Goal: Task Accomplishment & Management: Manage account settings

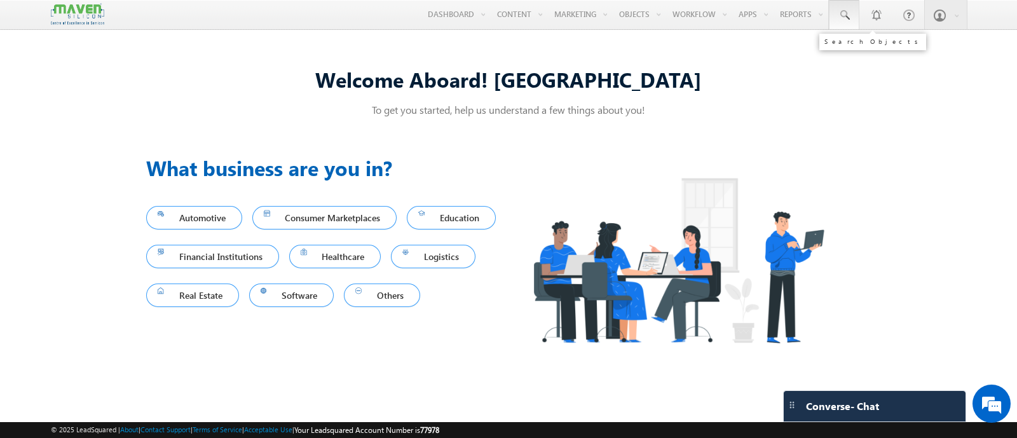
click at [842, 24] on link at bounding box center [844, 14] width 31 height 29
paste input "[EMAIL_ADDRESS][DOMAIN_NAME]"
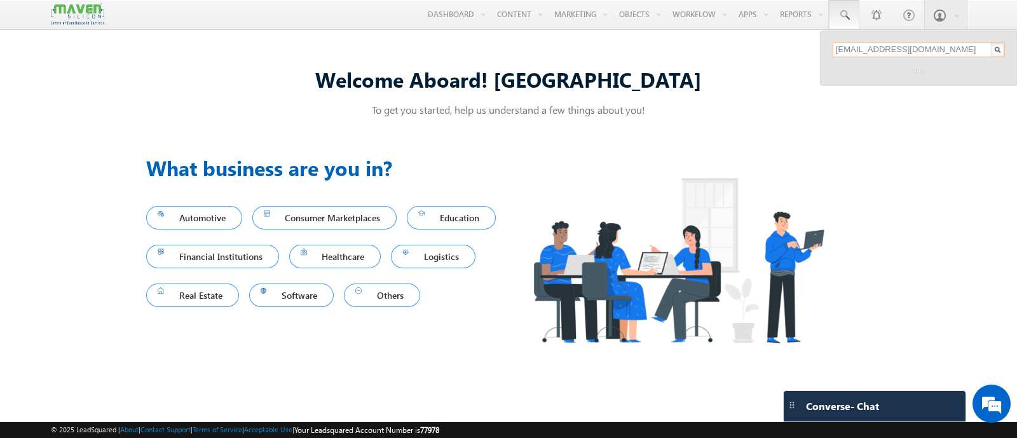
type input "[EMAIL_ADDRESS][DOMAIN_NAME]"
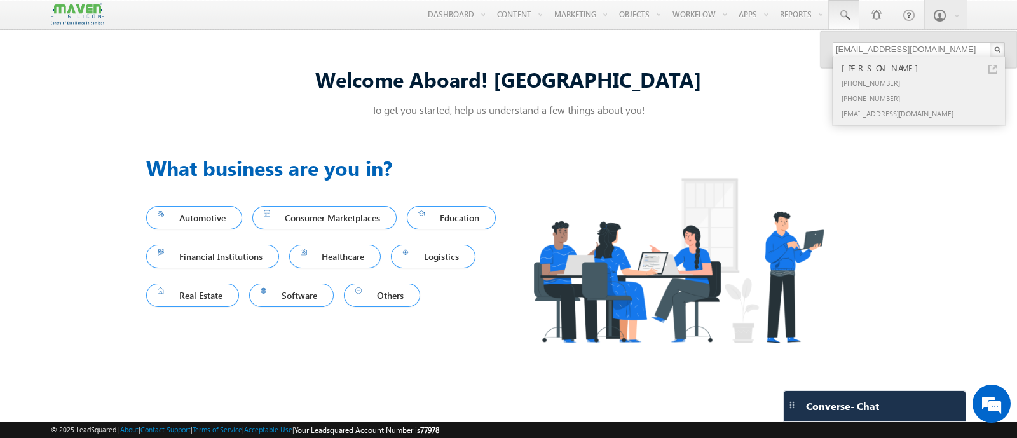
click at [900, 85] on div "+91-9600000683" at bounding box center [924, 82] width 170 height 15
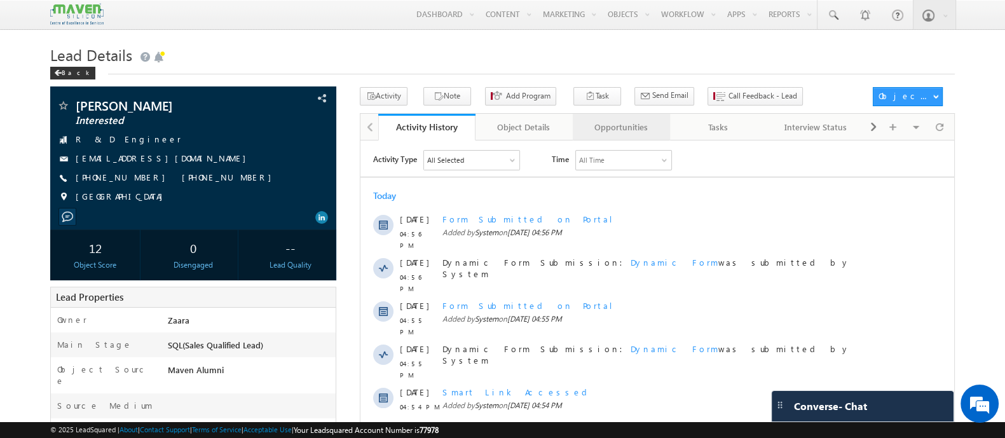
click at [624, 132] on div "Opportunities" at bounding box center [621, 127] width 76 height 15
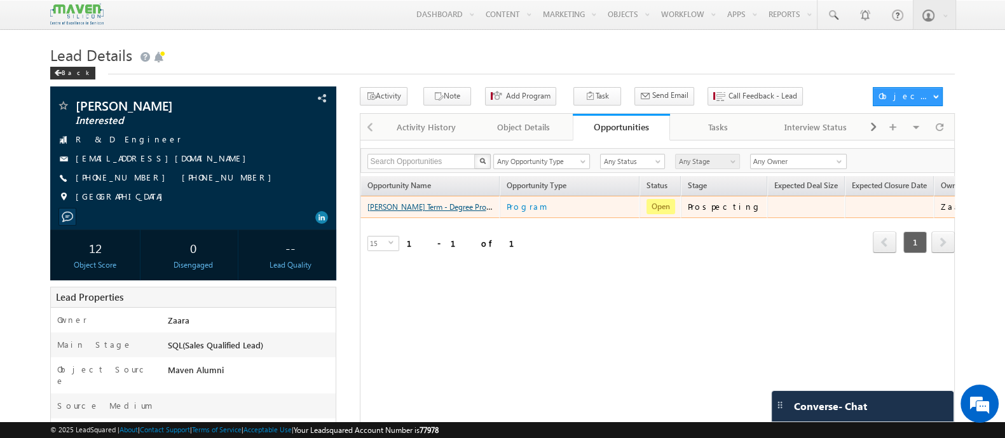
click at [390, 205] on link "[PERSON_NAME] Term - Degree Program - Offline - Executive [DOMAIN_NAME] in VLSI…" at bounding box center [525, 206] width 316 height 11
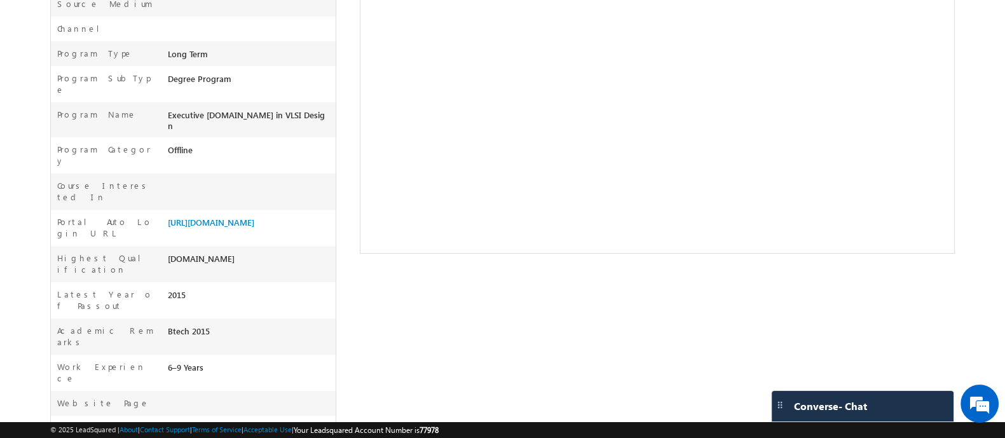
scroll to position [404, 0]
click at [181, 215] on link "https://lsq.mx/aiF1" at bounding box center [211, 220] width 86 height 11
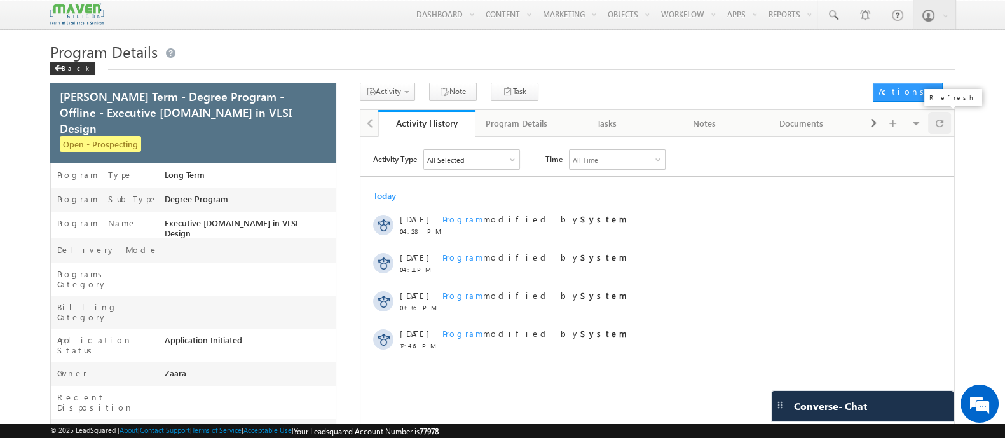
click at [944, 124] on div at bounding box center [940, 123] width 24 height 22
click at [321, 100] on span at bounding box center [322, 101] width 14 height 14
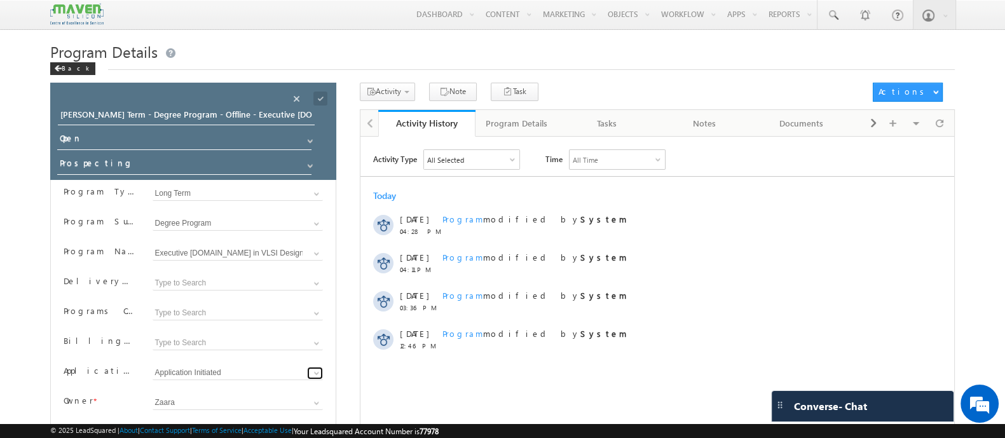
click at [315, 371] on span at bounding box center [317, 373] width 10 height 10
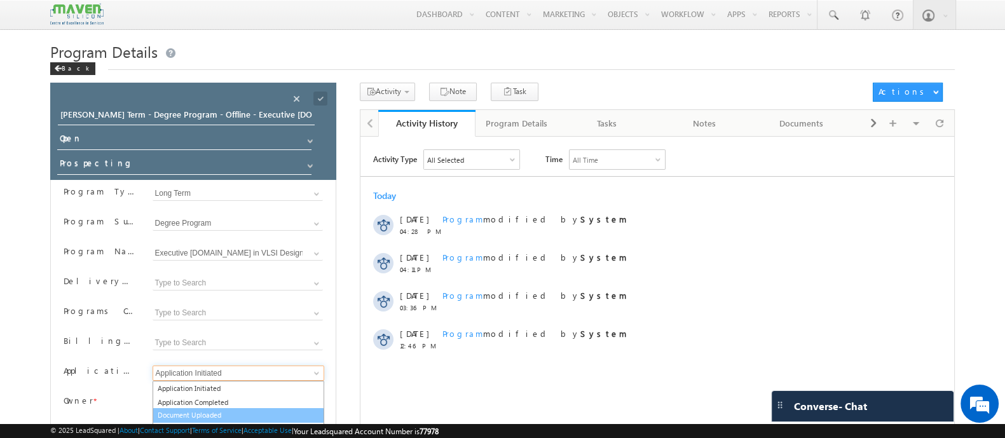
click at [230, 408] on link "Document Uploaded" at bounding box center [239, 415] width 172 height 15
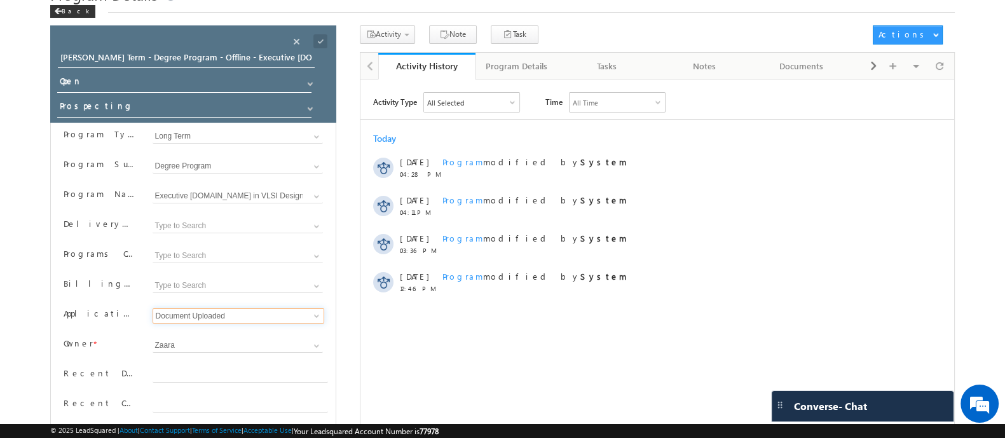
scroll to position [79, 0]
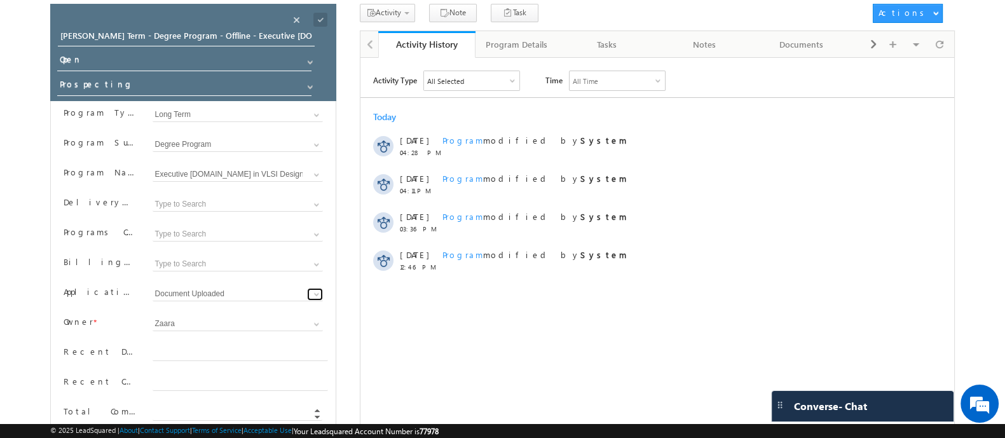
click at [313, 294] on span at bounding box center [317, 294] width 10 height 10
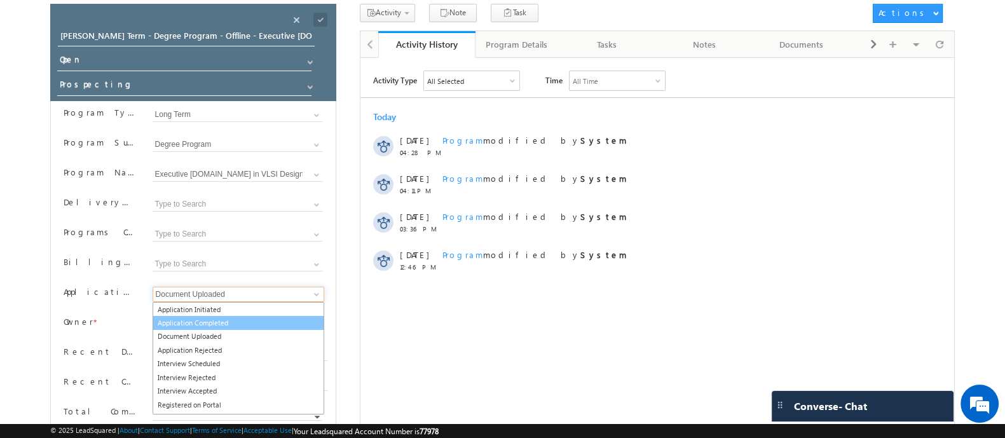
click at [291, 322] on link "Application Completed" at bounding box center [239, 323] width 172 height 15
type input "Application Completed"
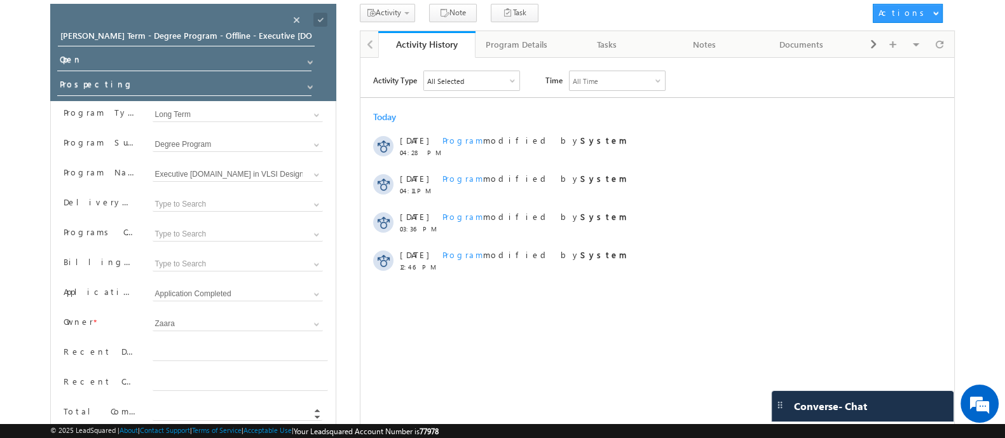
click at [315, 17] on div "Save" at bounding box center [331, 5] width 46 height 23
click at [322, 22] on span at bounding box center [320, 20] width 14 height 14
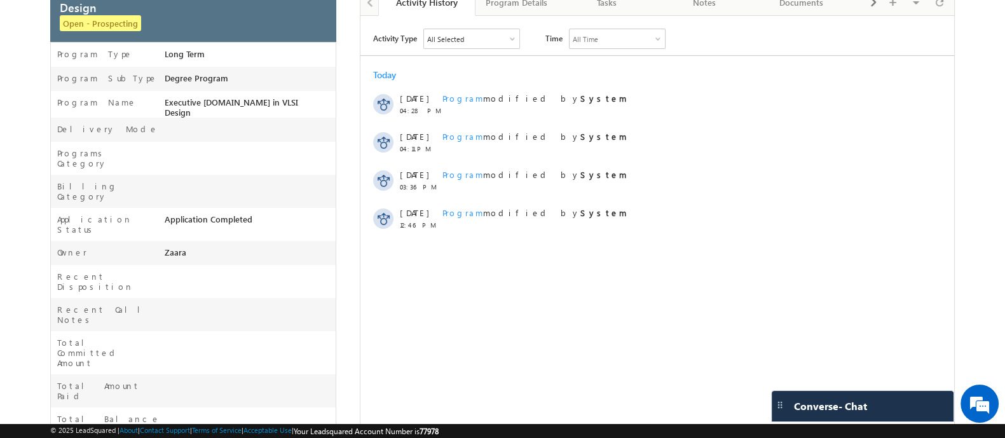
scroll to position [0, 0]
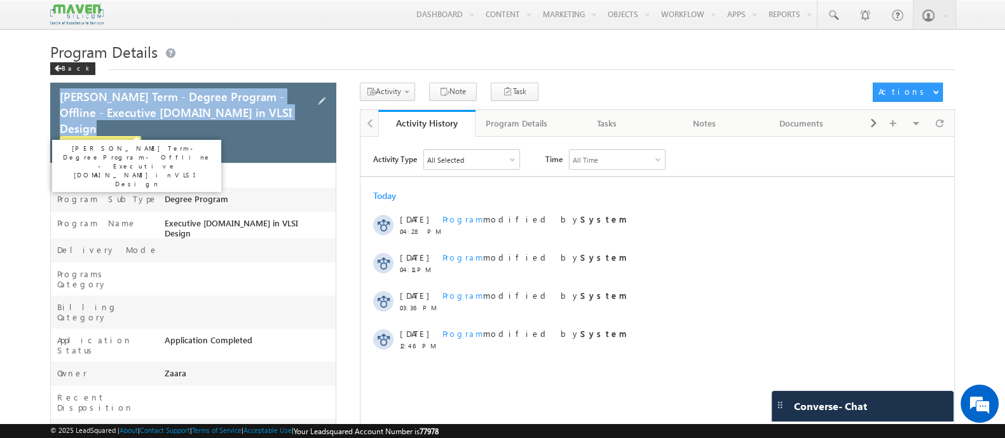
drag, startPoint x: 22, startPoint y: 101, endPoint x: 222, endPoint y: 128, distance: 201.5
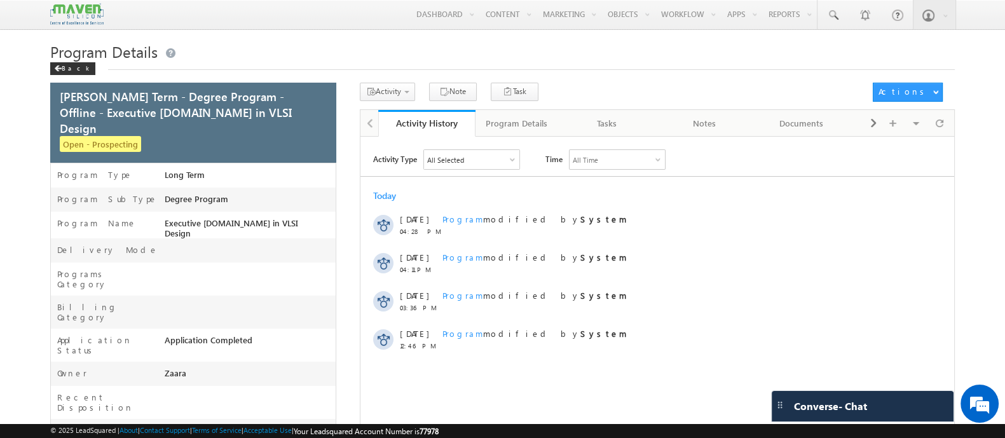
drag, startPoint x: 679, startPoint y: 50, endPoint x: 625, endPoint y: 72, distance: 58.7
click at [625, 72] on div "Program Details Back" at bounding box center [502, 61] width 905 height 41
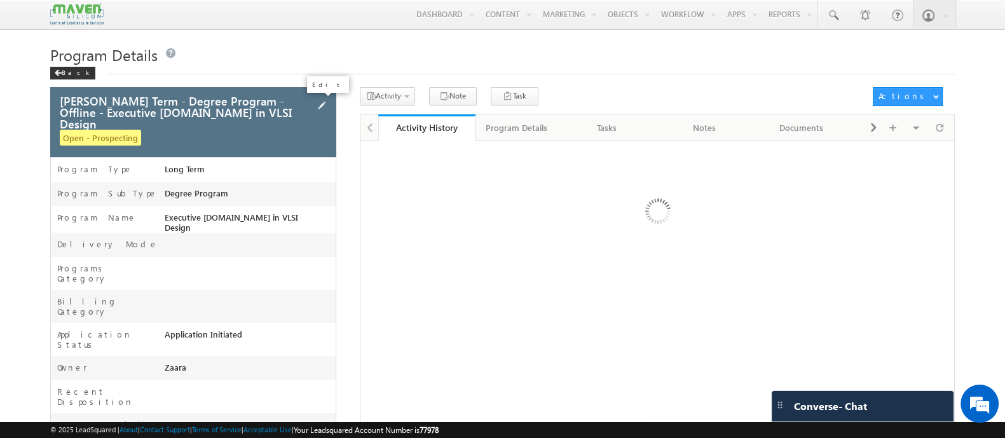
click at [323, 105] on span at bounding box center [322, 106] width 14 height 14
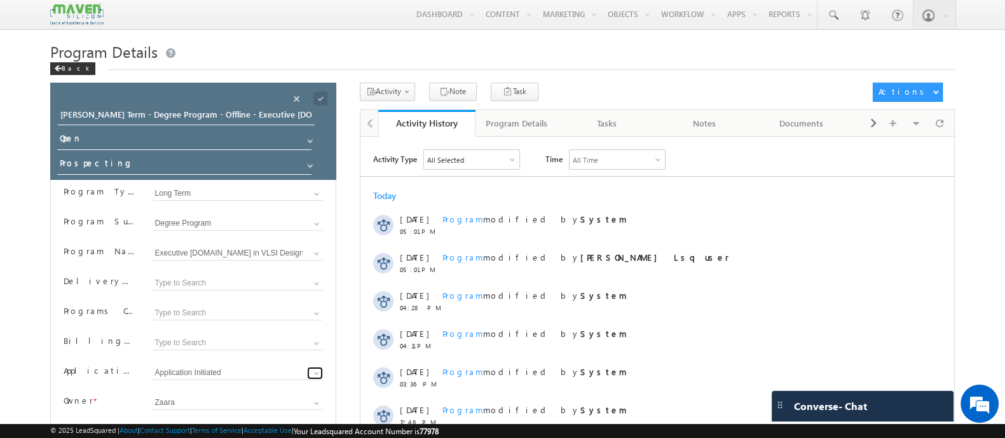
click at [310, 376] on link at bounding box center [315, 373] width 16 height 13
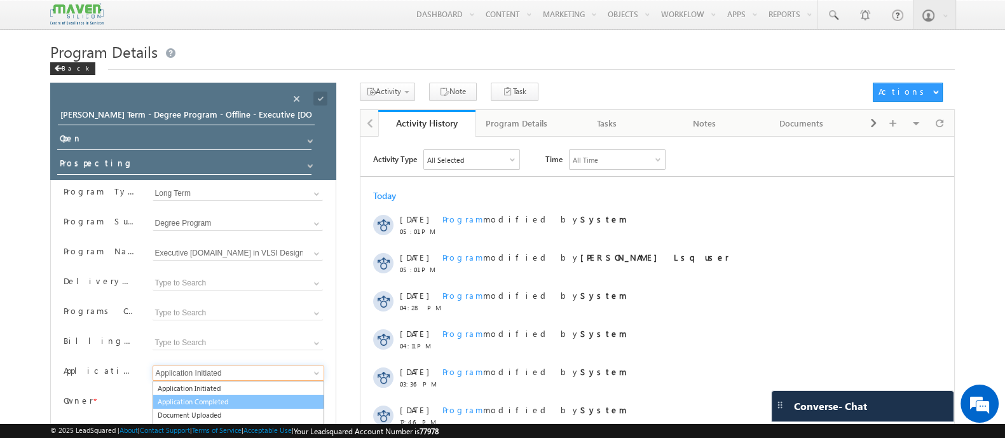
click at [245, 400] on link "Application Completed" at bounding box center [239, 402] width 172 height 15
type input "Application Completed"
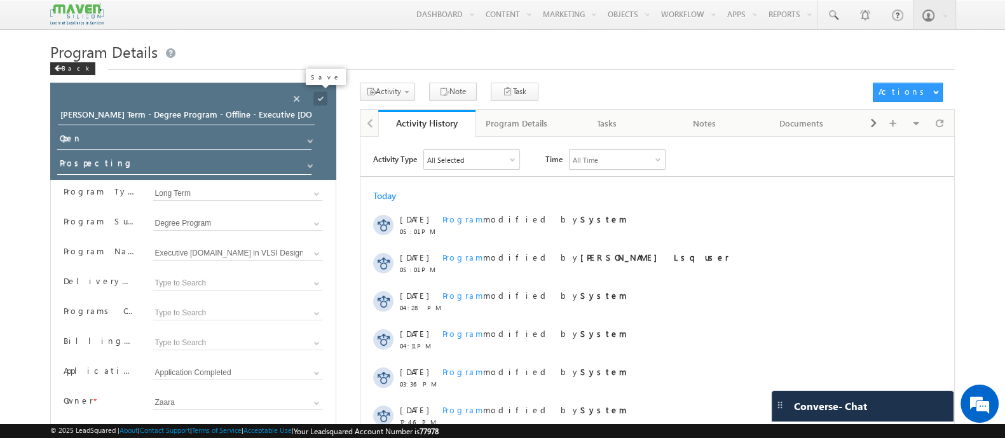
click at [320, 98] on span at bounding box center [320, 99] width 14 height 14
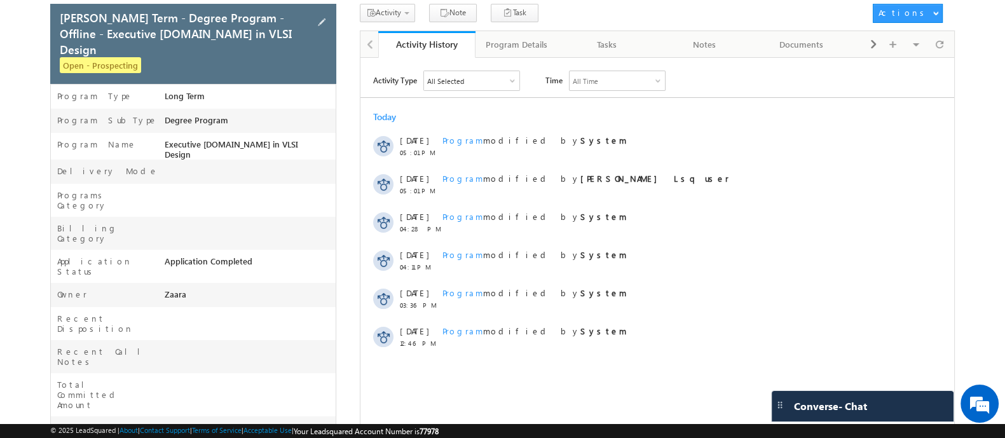
scroll to position [25, 0]
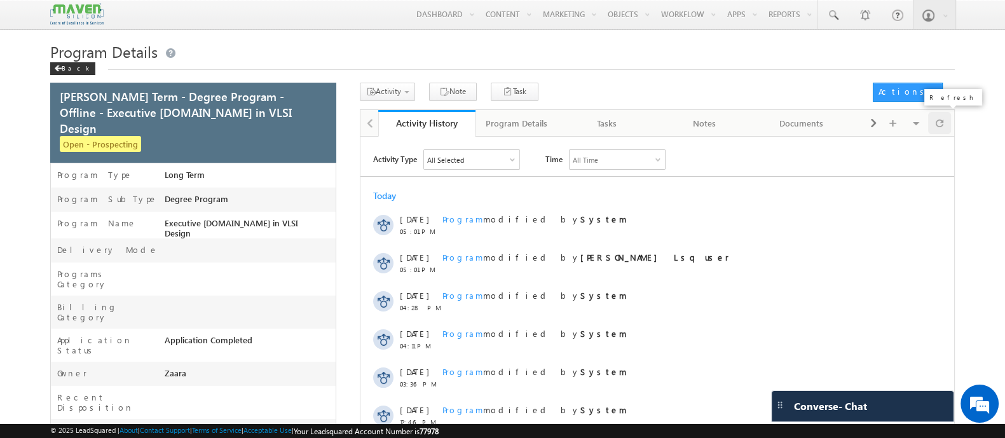
drag, startPoint x: 947, startPoint y: 128, endPoint x: 935, endPoint y: 127, distance: 12.9
click at [947, 128] on div at bounding box center [940, 123] width 24 height 22
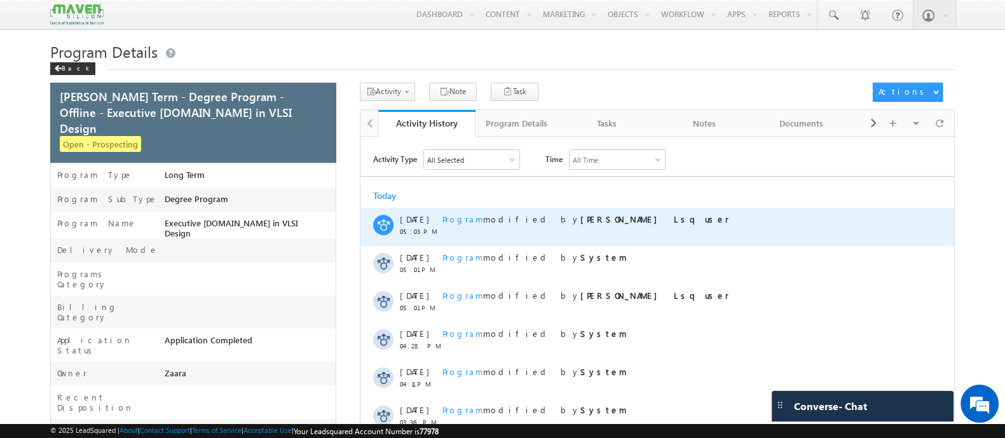
click at [463, 217] on span "Program" at bounding box center [462, 219] width 41 height 11
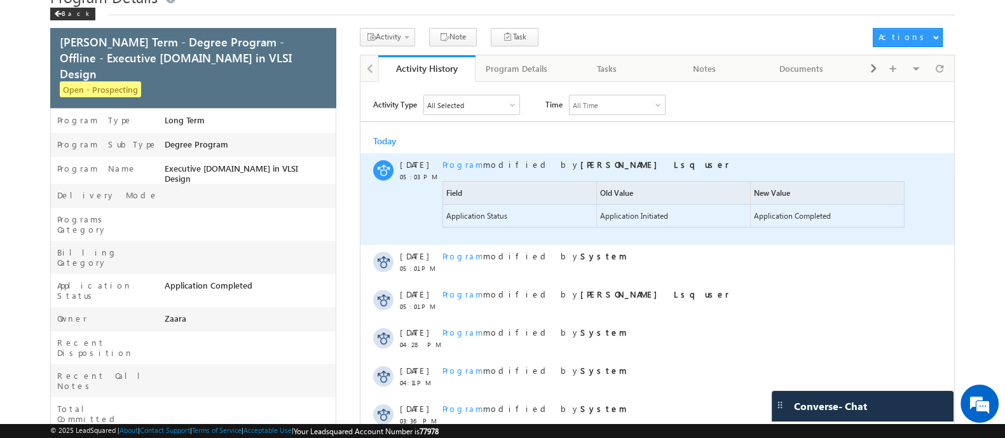
scroll to position [79, 0]
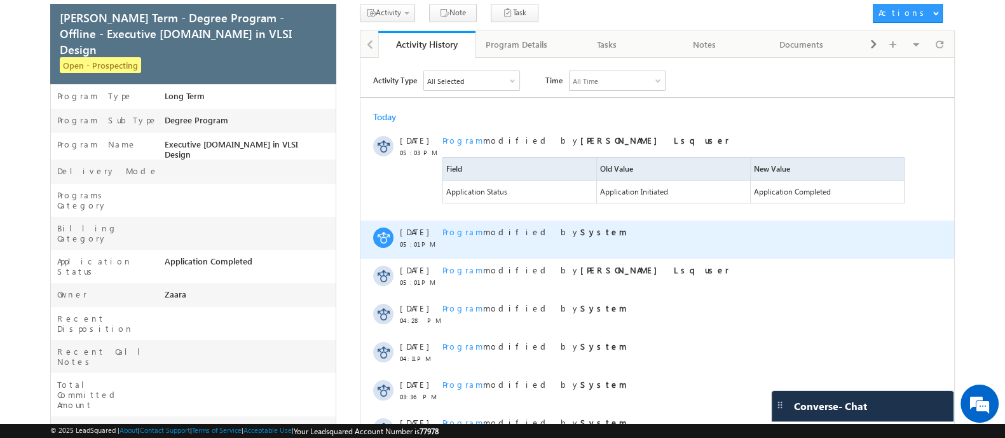
click at [465, 230] on span "Program" at bounding box center [462, 231] width 41 height 11
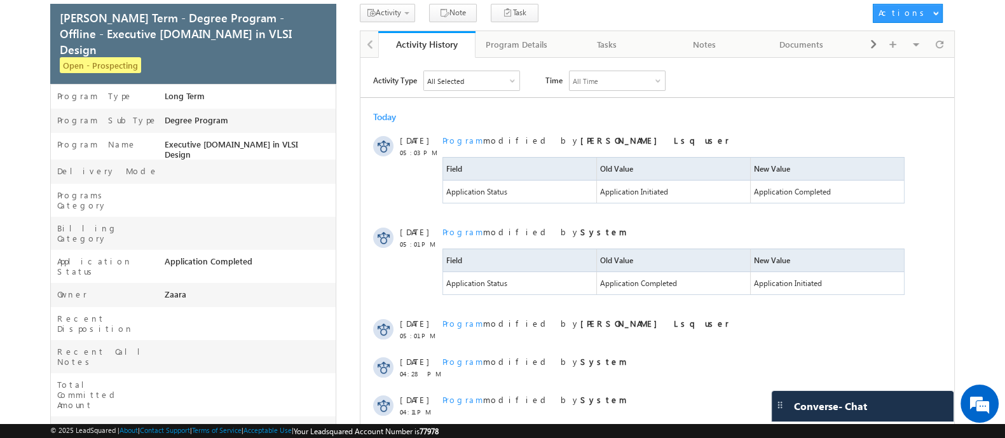
scroll to position [0, 0]
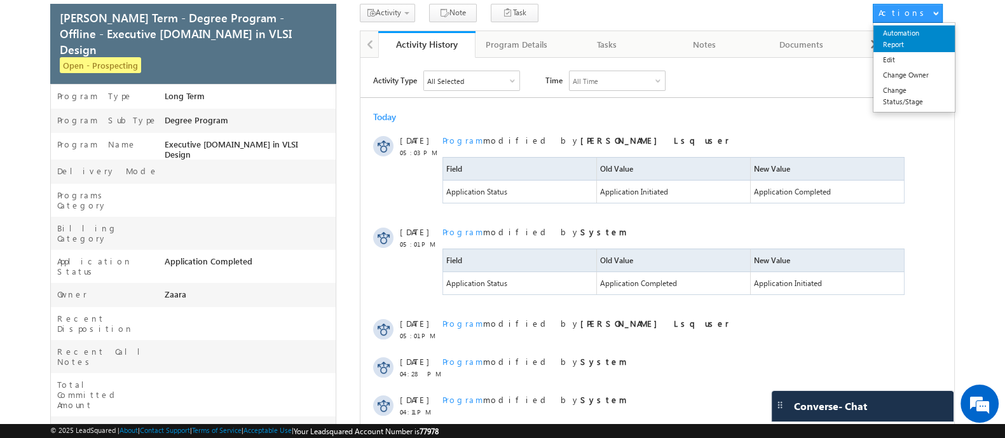
click at [916, 42] on link "Automation Report" at bounding box center [914, 38] width 81 height 27
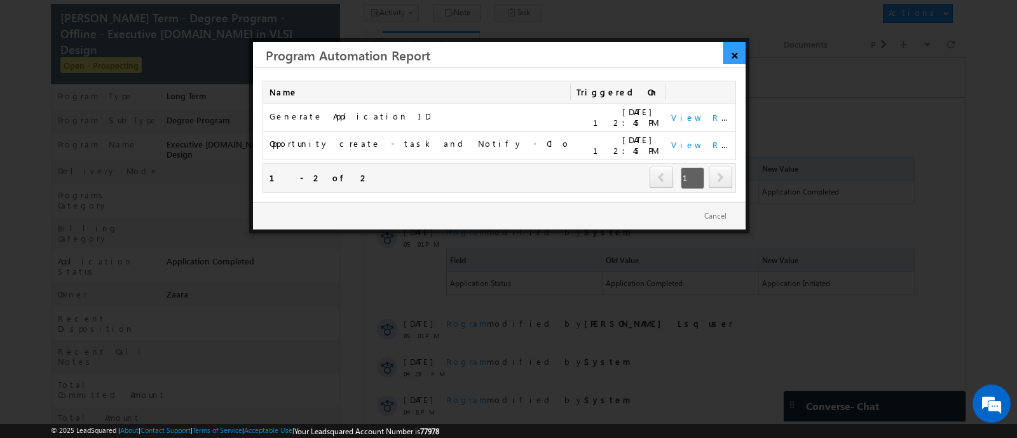
click at [733, 54] on link "×" at bounding box center [734, 53] width 22 height 22
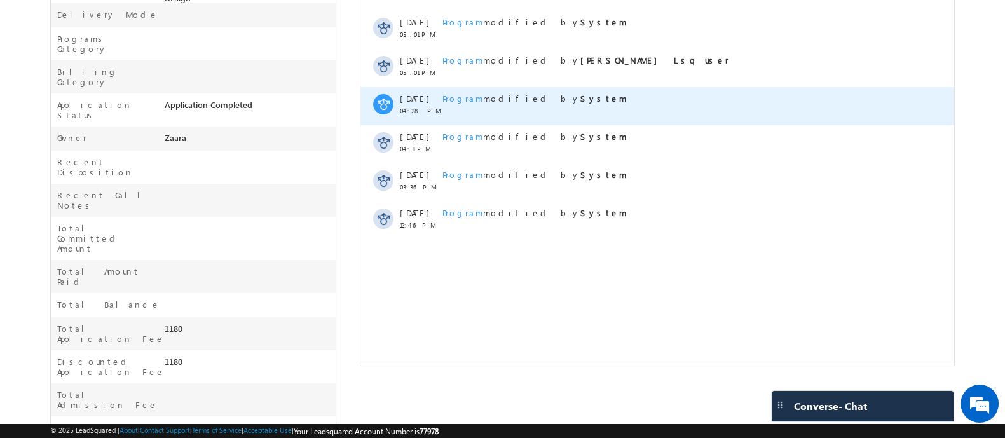
scroll to position [238, 0]
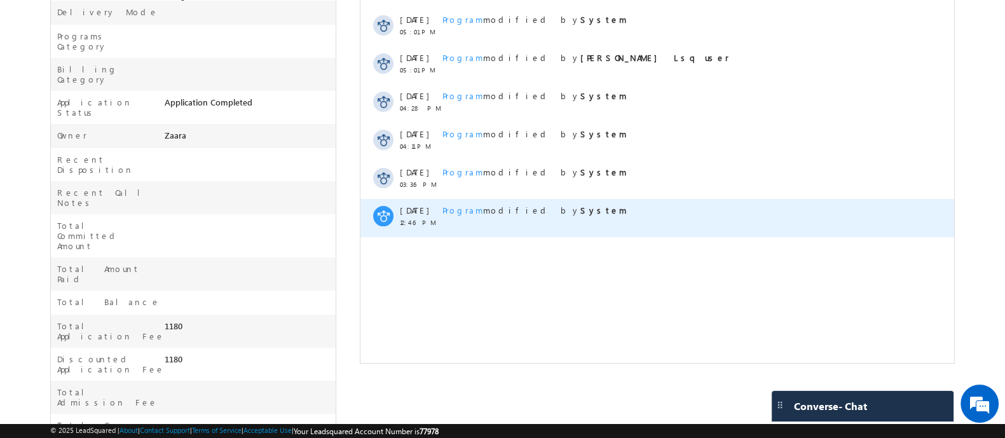
click at [463, 214] on span "Program" at bounding box center [462, 210] width 41 height 11
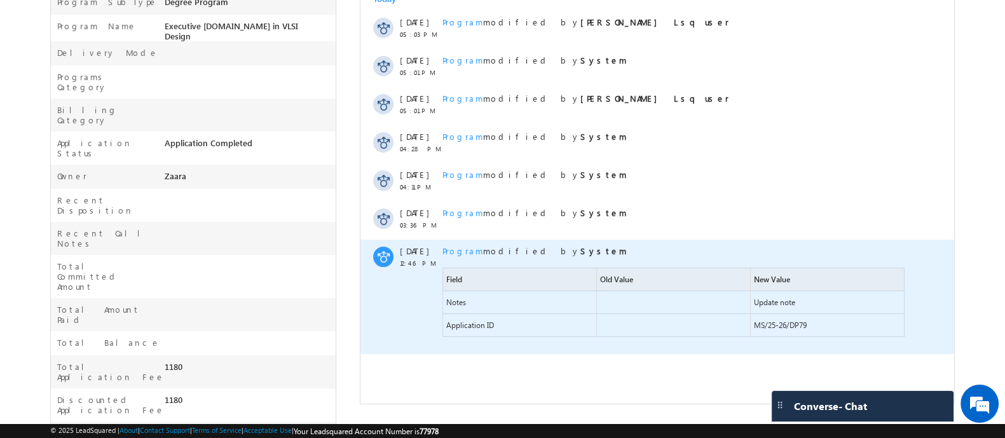
scroll to position [195, 0]
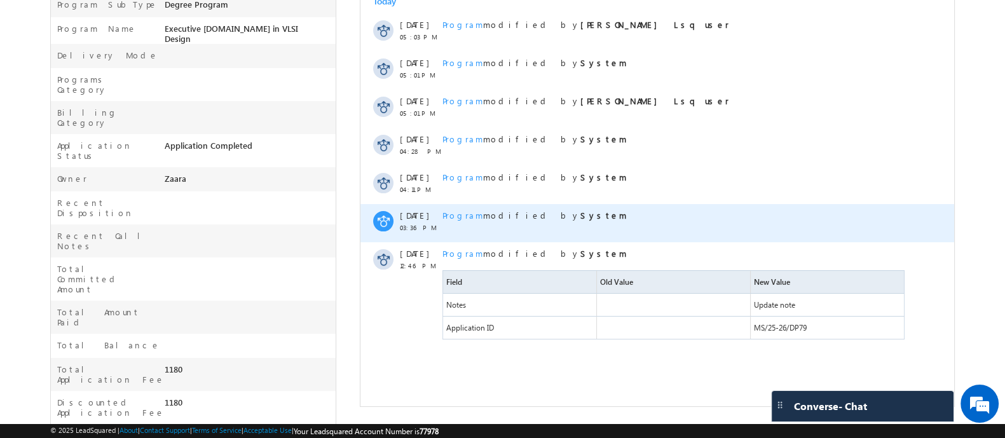
click at [461, 216] on span "Program" at bounding box center [462, 215] width 41 height 11
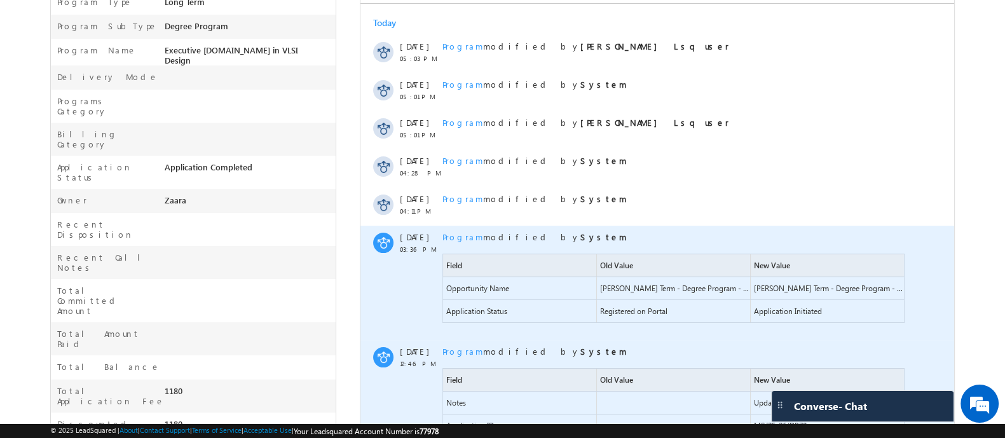
scroll to position [172, 0]
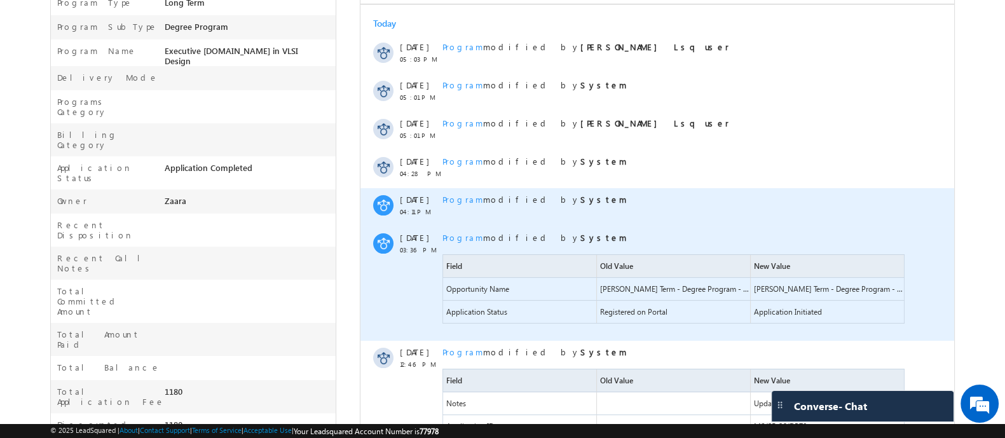
click at [451, 199] on span "Program" at bounding box center [462, 199] width 41 height 11
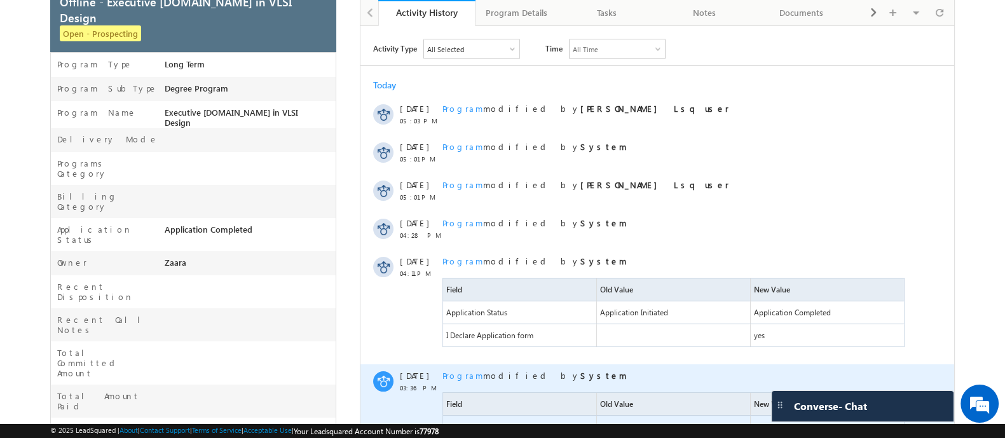
scroll to position [109, 0]
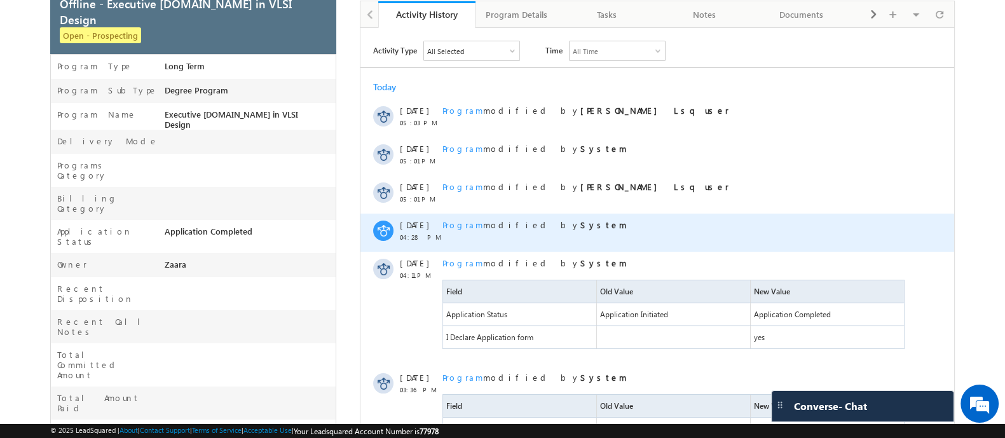
click at [467, 226] on span "Program" at bounding box center [462, 224] width 41 height 11
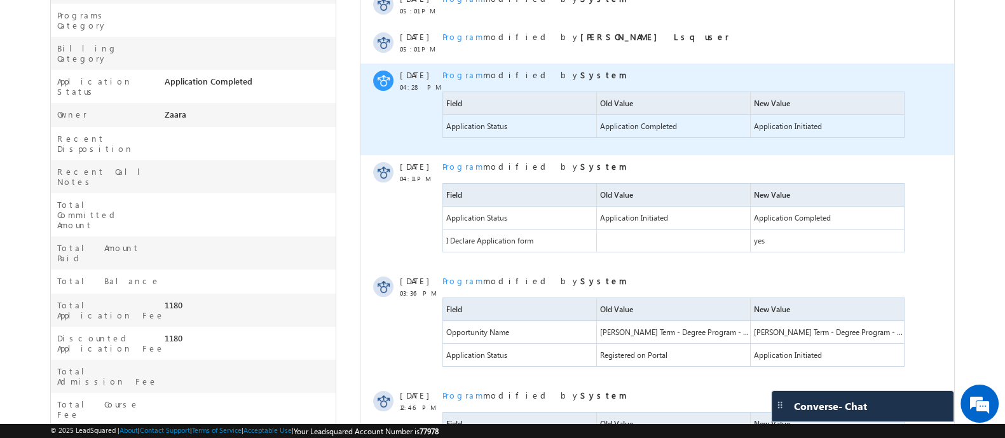
scroll to position [138, 0]
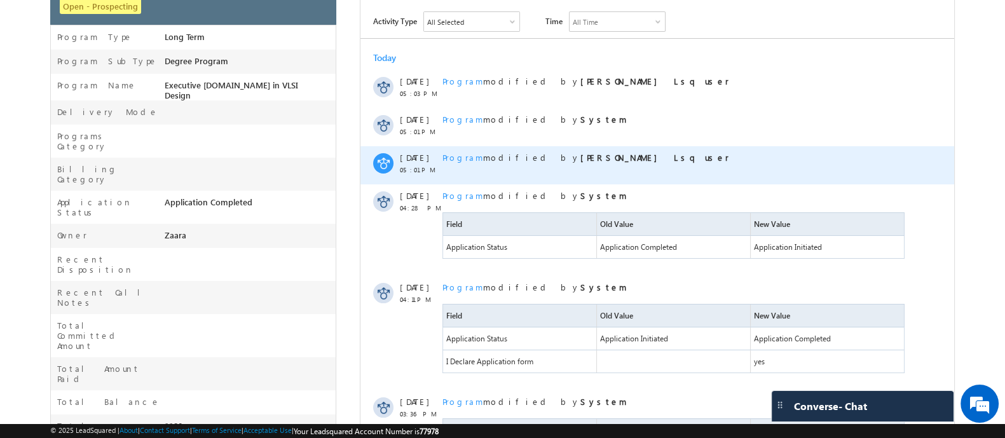
click at [458, 157] on span "Program" at bounding box center [462, 157] width 41 height 11
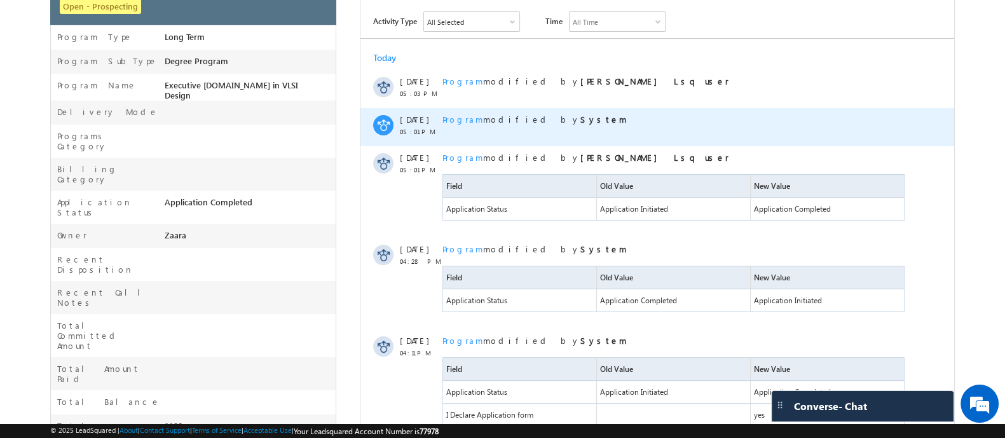
click at [453, 114] on span "Program" at bounding box center [462, 119] width 41 height 11
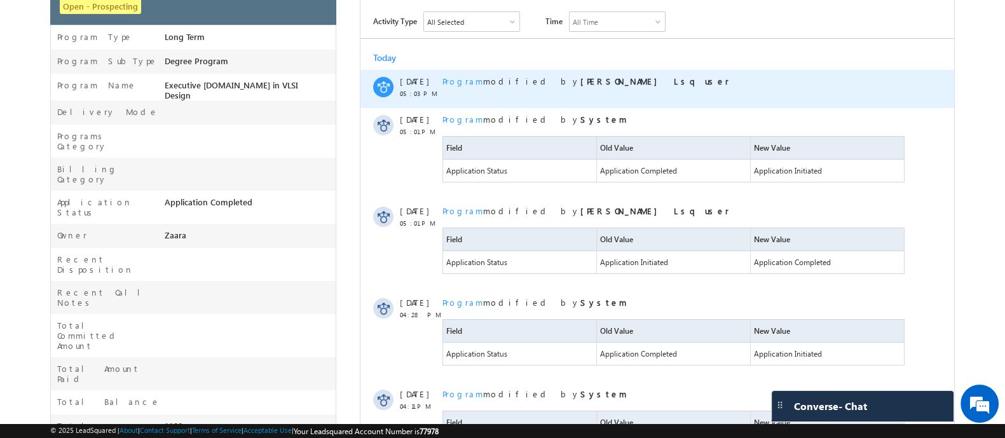
click at [452, 80] on span "Program" at bounding box center [462, 81] width 41 height 11
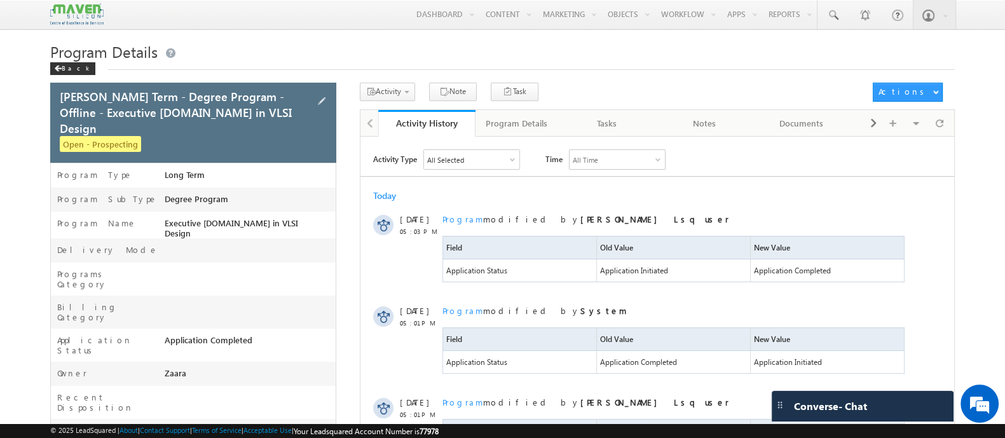
scroll to position [41, 0]
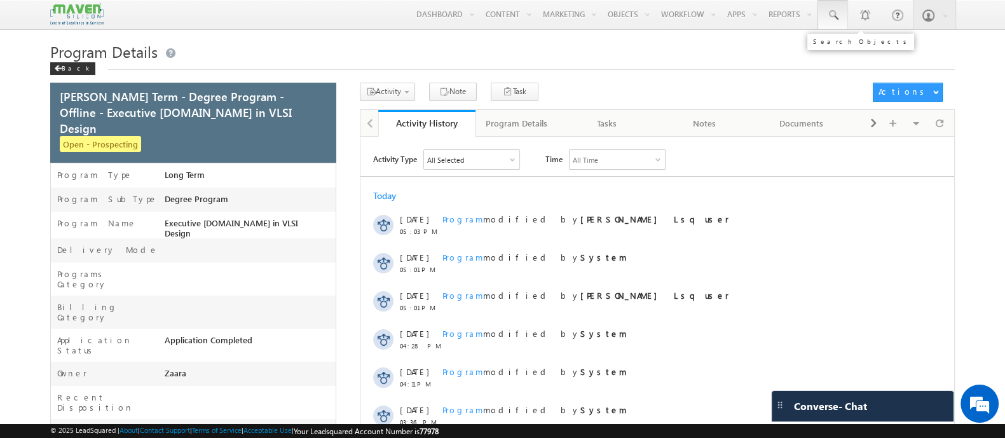
click at [837, 20] on span at bounding box center [832, 15] width 13 height 13
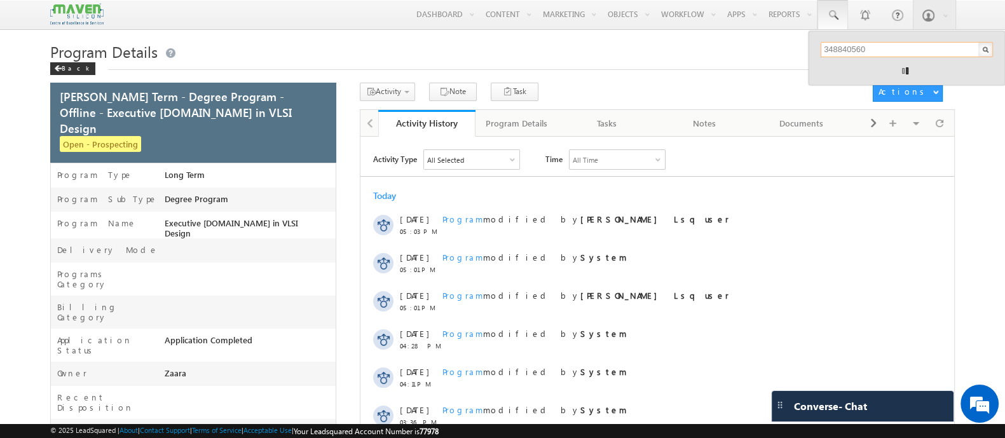
click at [827, 49] on input "348840560" at bounding box center [907, 49] width 172 height 15
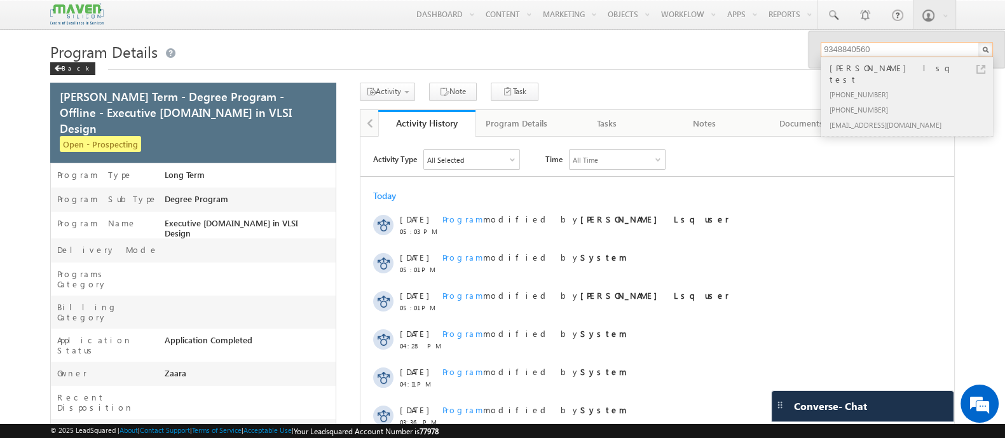
type input "9348840560"
click at [986, 65] on div "Pritish lsq test" at bounding box center [912, 73] width 170 height 25
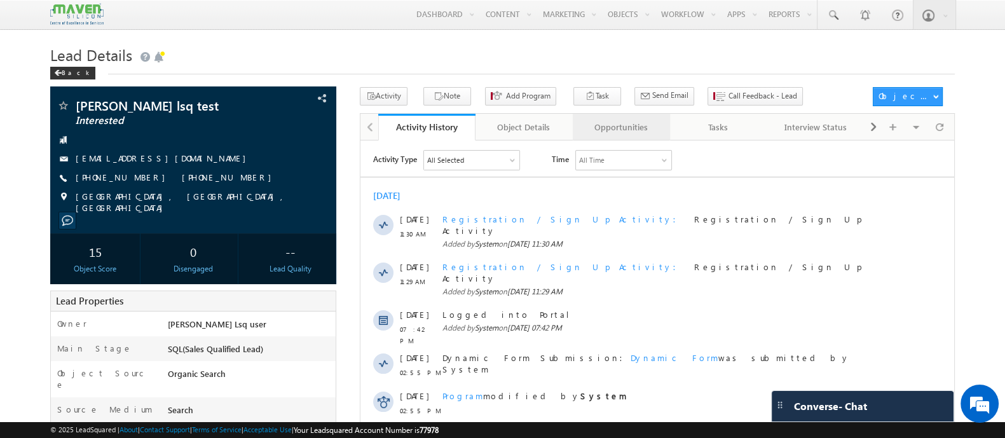
click at [617, 138] on link "Opportunities" at bounding box center [621, 127] width 97 height 27
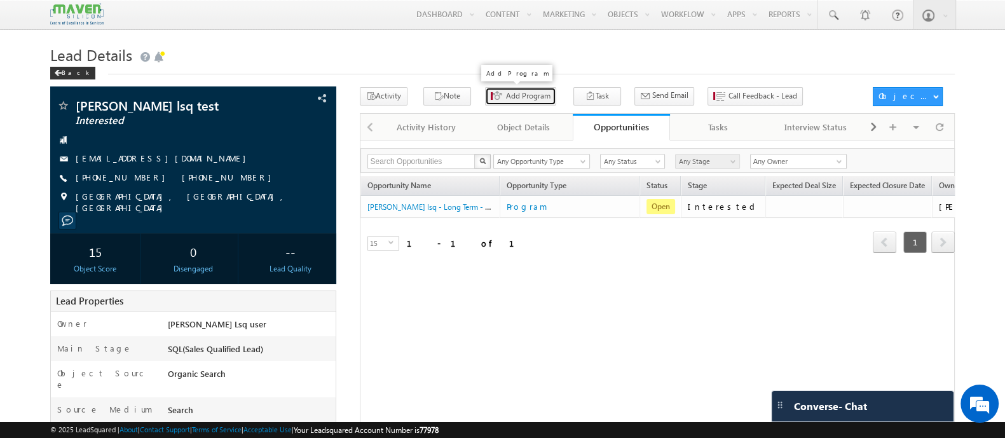
click at [524, 96] on span "Add Program" at bounding box center [528, 95] width 45 height 11
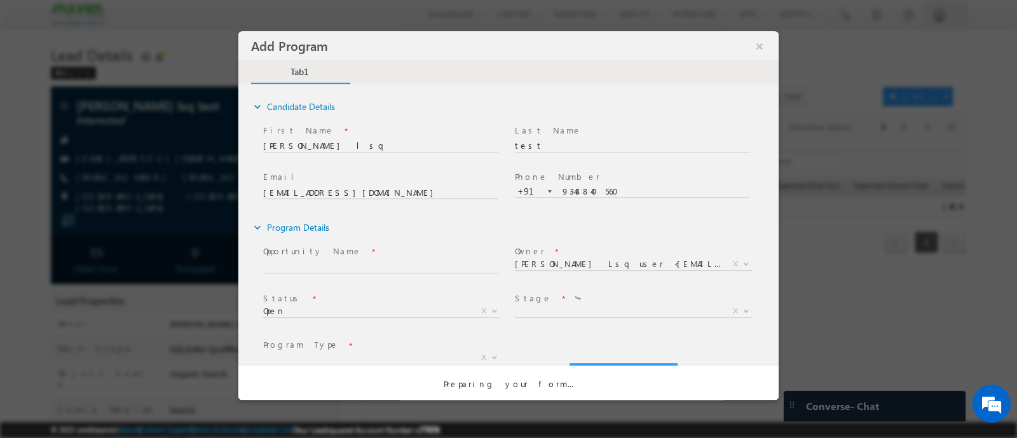
select select "Prospecting"
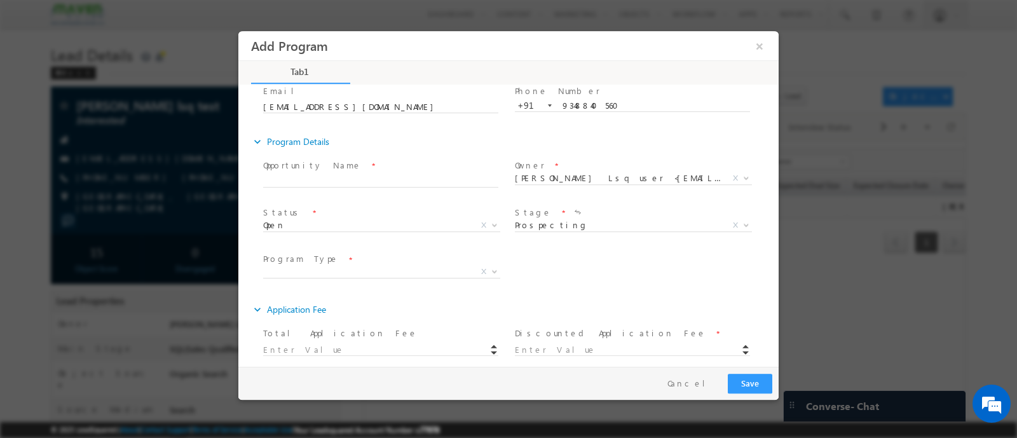
scroll to position [142, 0]
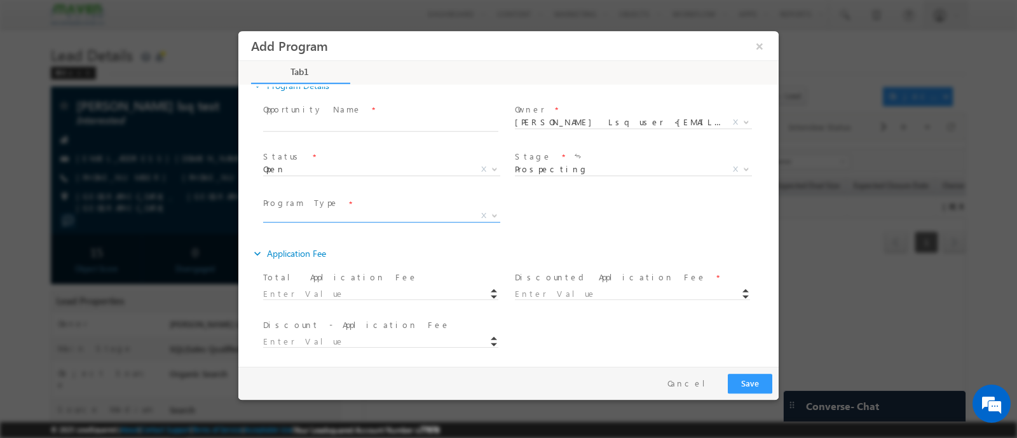
click at [408, 209] on span "X" at bounding box center [381, 215] width 237 height 13
select select "Long Term"
click at [528, 218] on span "X" at bounding box center [633, 215] width 237 height 13
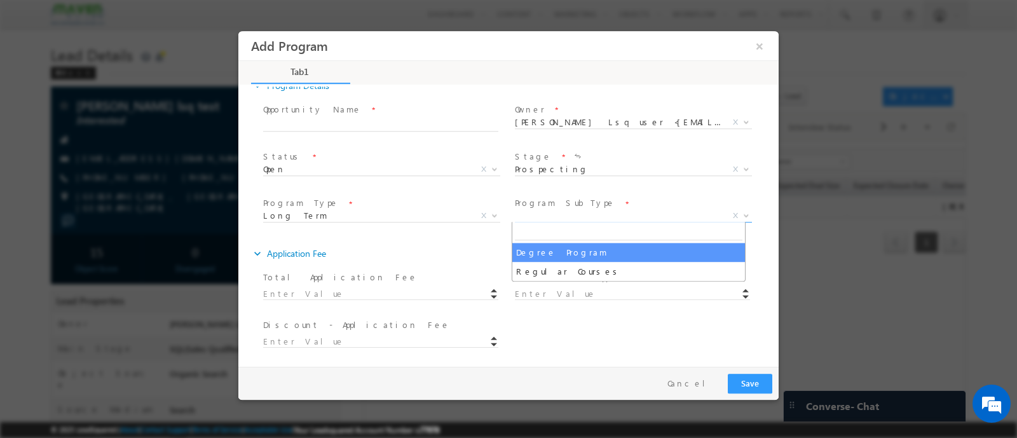
select select "Degree Program"
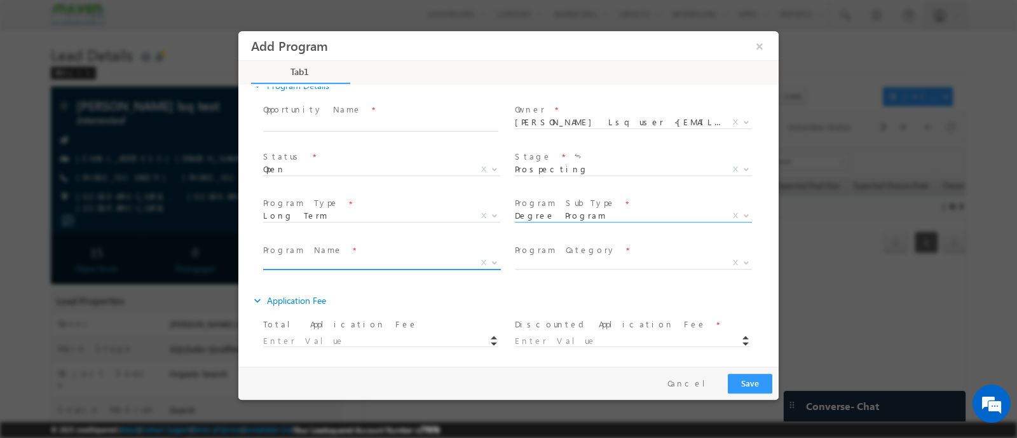
click at [343, 256] on span "X" at bounding box center [381, 262] width 237 height 13
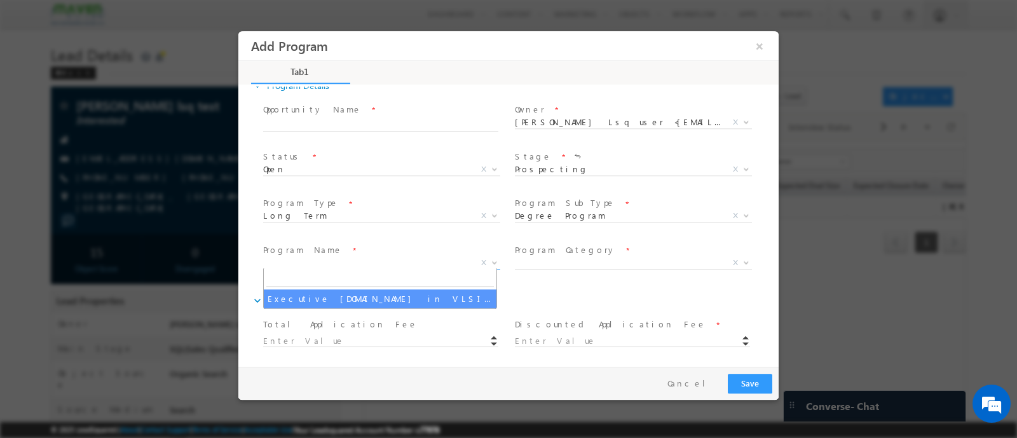
select select "Executive [DOMAIN_NAME] in VLSI Design"
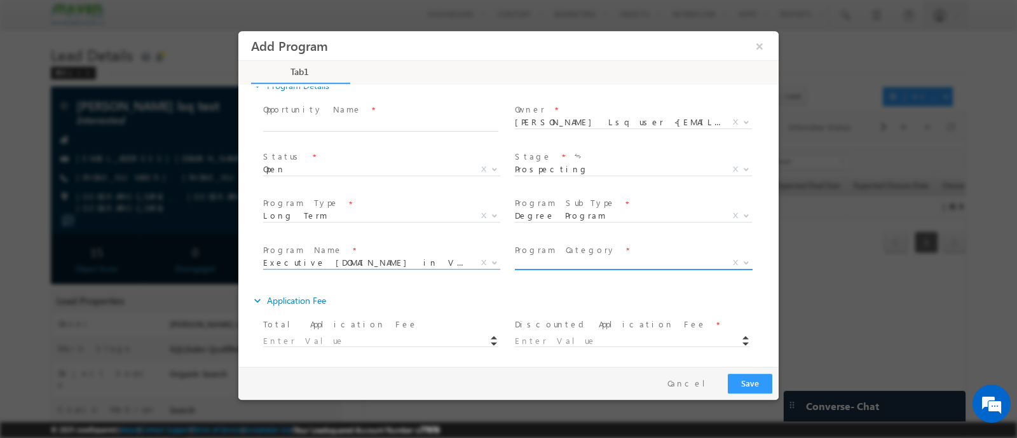
click at [598, 261] on span "X" at bounding box center [633, 262] width 237 height 13
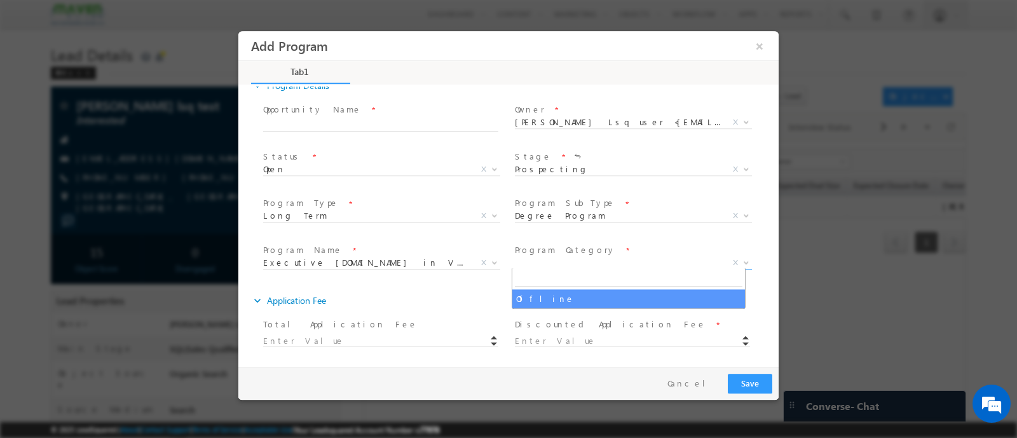
drag, startPoint x: 582, startPoint y: 298, endPoint x: 573, endPoint y: 292, distance: 11.1
type input "[PERSON_NAME] lsq - Long Term - Degree Program - Offline - Executive [DOMAIN_NA…"
select select "Offline"
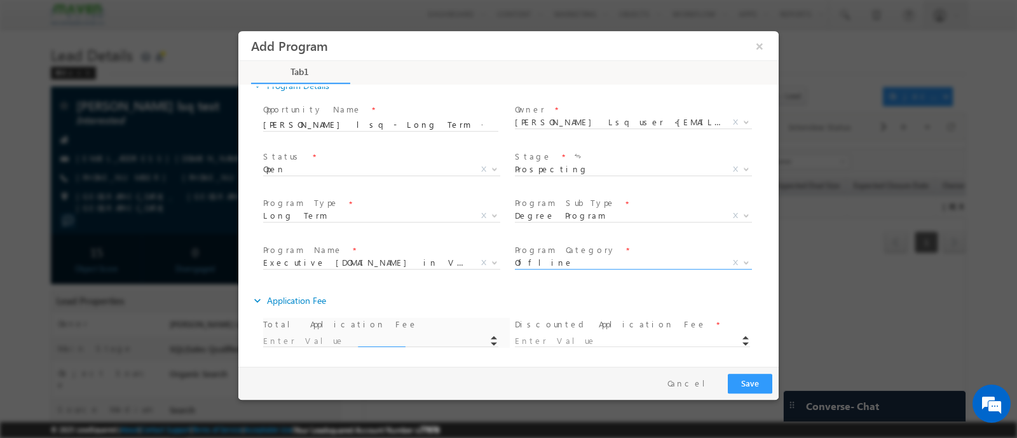
type input "1180"
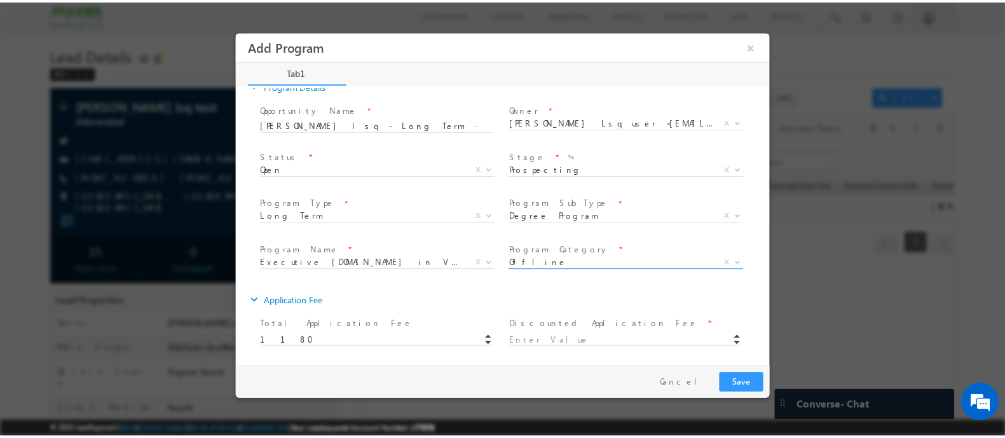
scroll to position [188, 0]
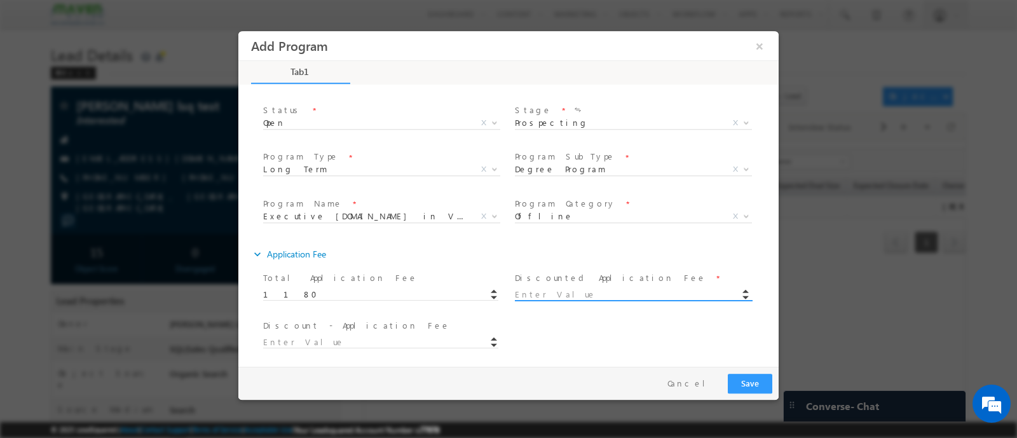
click at [583, 298] on input at bounding box center [632, 294] width 235 height 13
type input "1000.00"
type input "180"
click at [759, 385] on button "Save" at bounding box center [750, 383] width 45 height 20
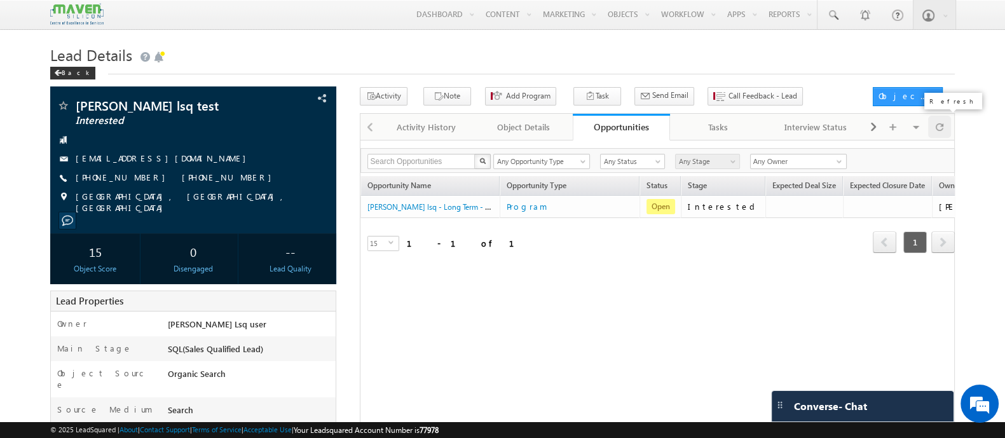
click at [937, 126] on span at bounding box center [940, 127] width 8 height 22
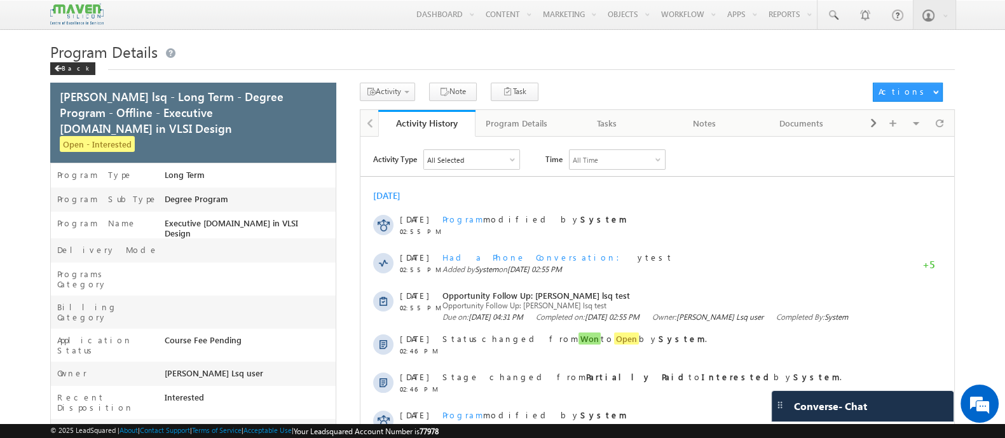
click at [346, 51] on h1 "Program Details" at bounding box center [502, 51] width 905 height 20
click at [321, 97] on span at bounding box center [322, 101] width 14 height 14
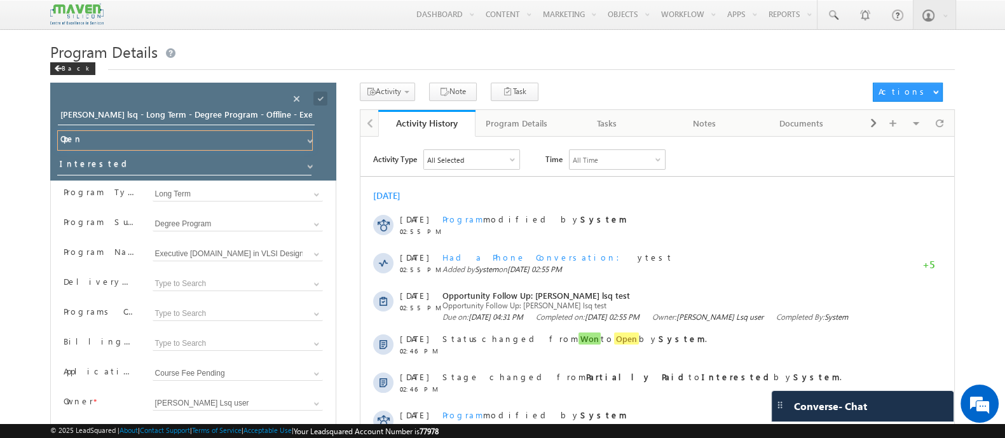
click at [300, 141] on span "Open" at bounding box center [187, 142] width 260 height 25
click at [306, 141] on span at bounding box center [310, 141] width 10 height 10
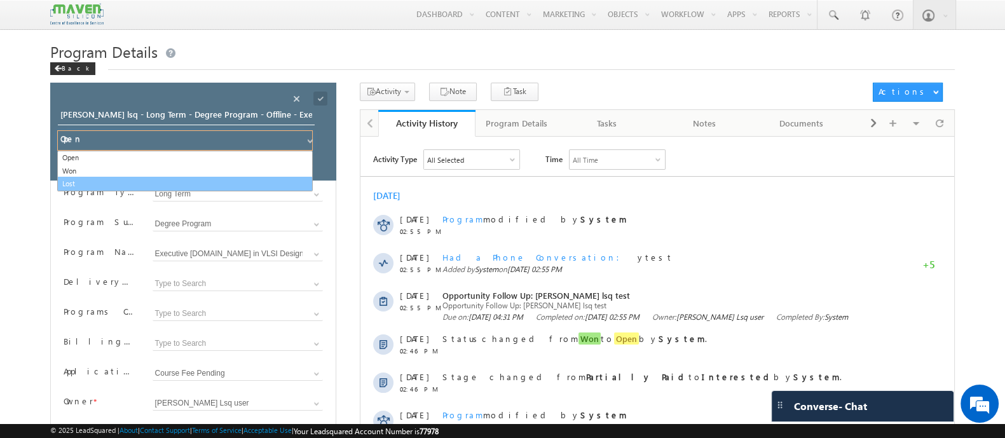
click at [230, 177] on link "Lost" at bounding box center [185, 184] width 256 height 15
type input "Lost"
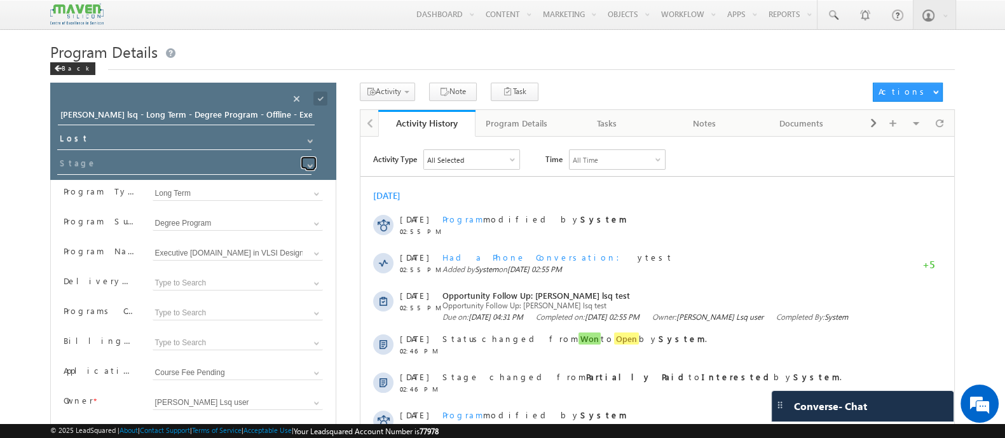
click at [306, 170] on span at bounding box center [310, 166] width 10 height 10
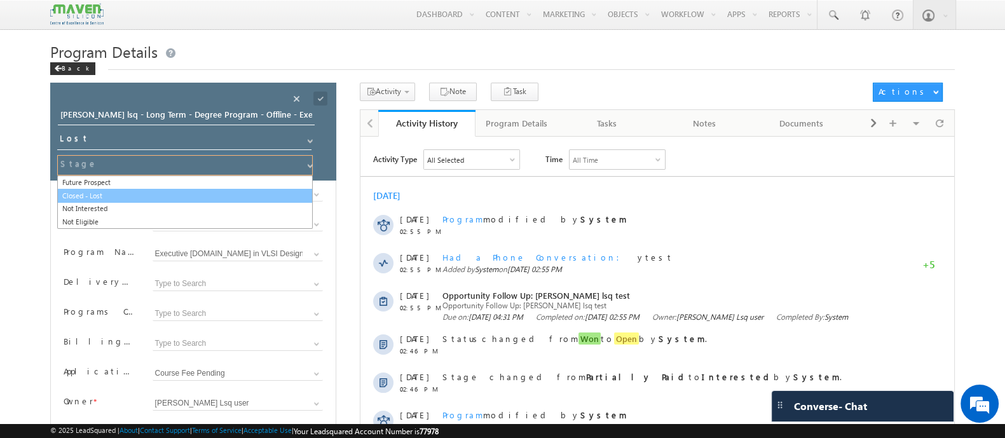
click at [262, 192] on link "Closed - Lost" at bounding box center [185, 196] width 256 height 15
type input "Closed - Lost"
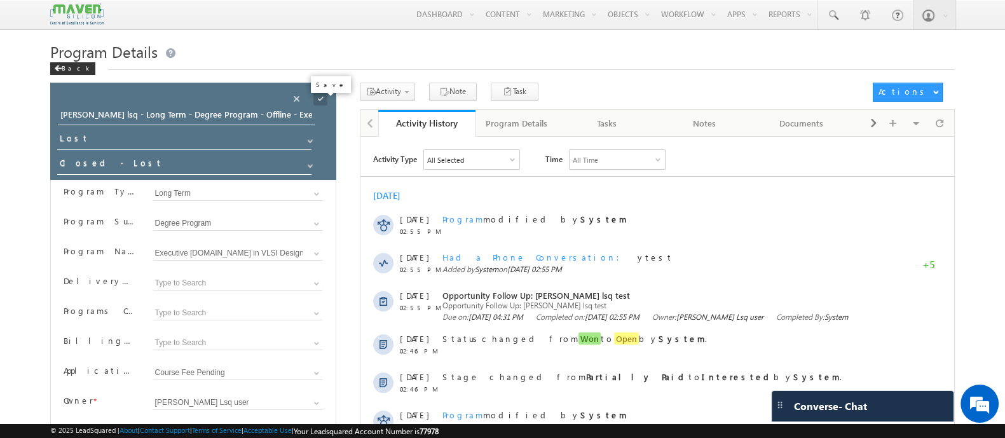
click at [321, 99] on span at bounding box center [320, 99] width 14 height 14
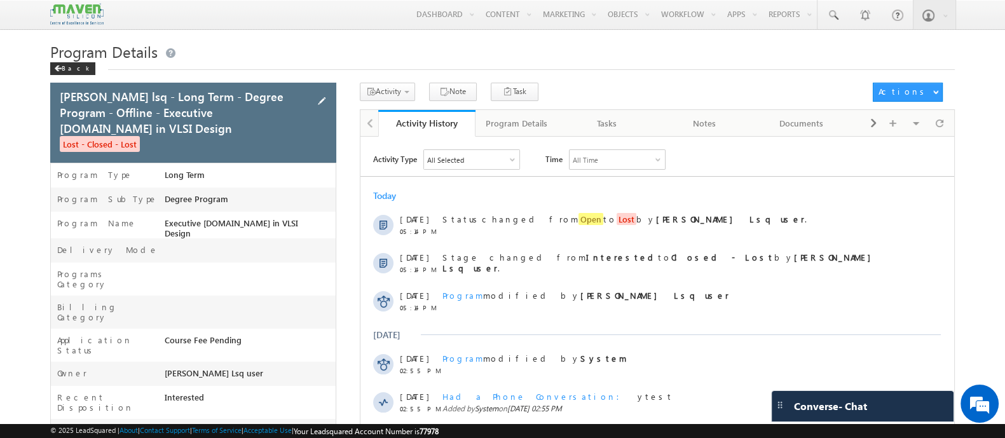
click at [322, 99] on span at bounding box center [322, 101] width 14 height 14
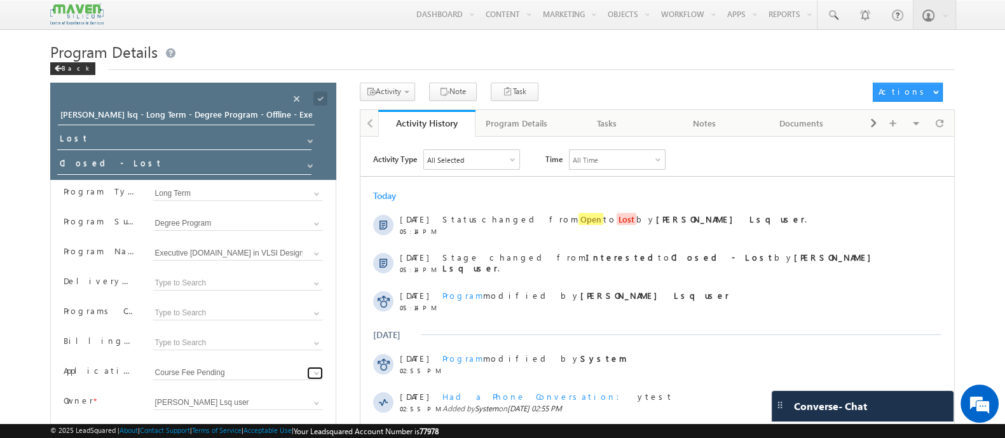
click at [317, 370] on span at bounding box center [317, 373] width 10 height 10
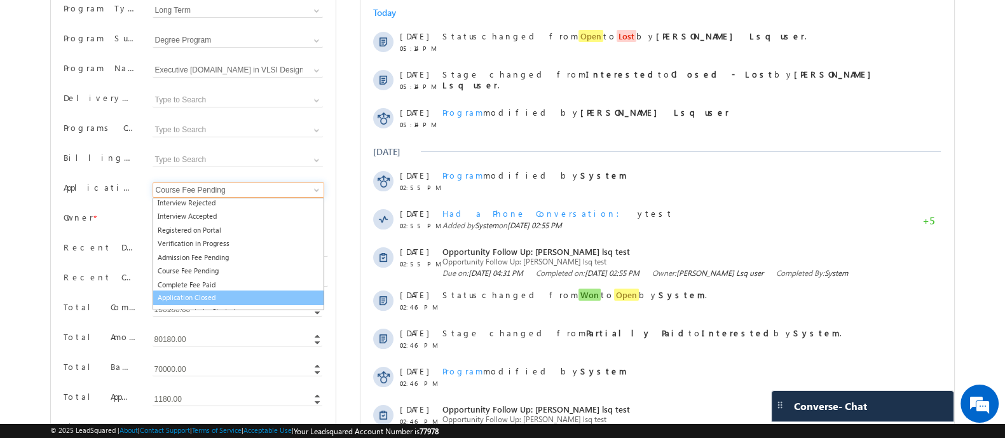
scroll to position [71, 0]
click at [223, 292] on link "Application Closed" at bounding box center [239, 298] width 172 height 15
type input "Application Closed"
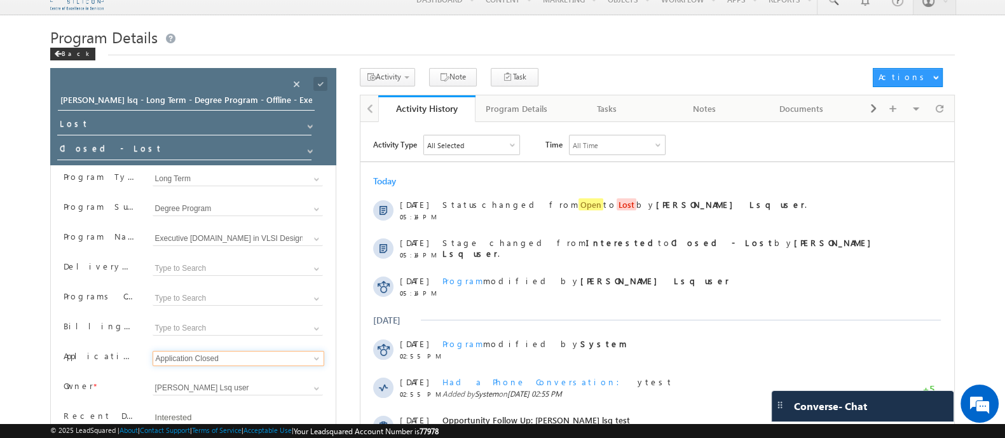
scroll to position [0, 0]
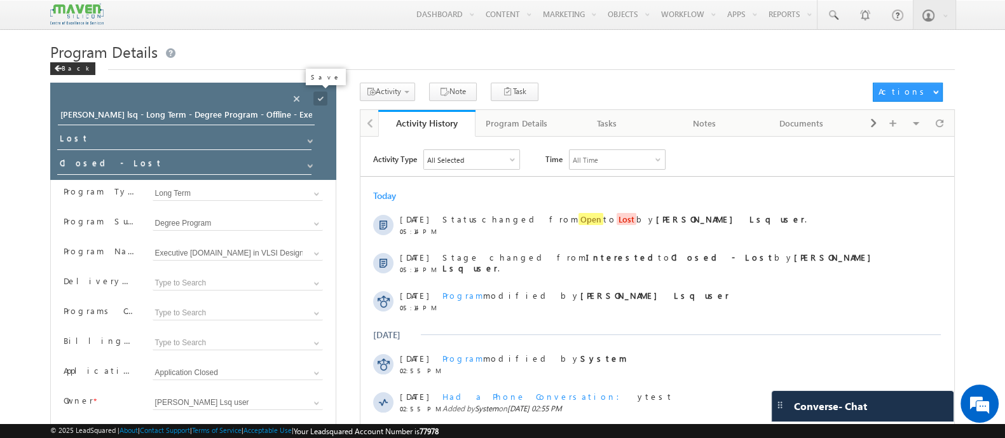
click at [317, 94] on span at bounding box center [320, 99] width 14 height 14
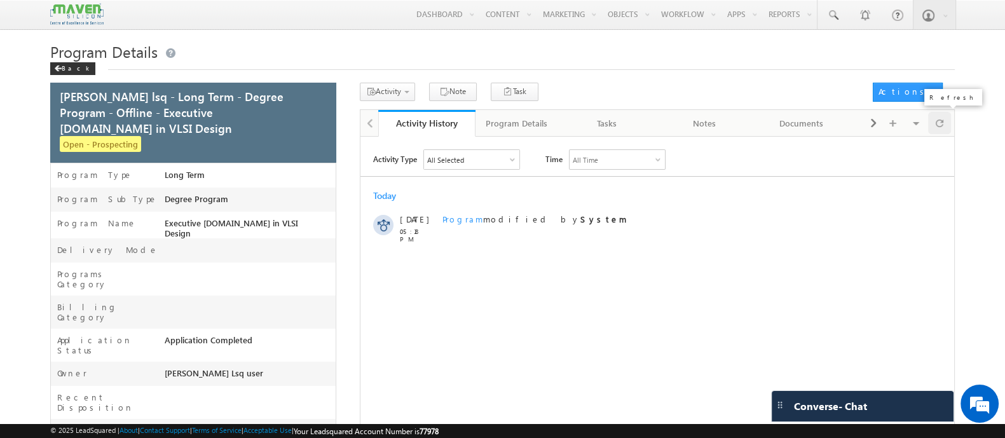
click at [942, 127] on span at bounding box center [940, 123] width 8 height 22
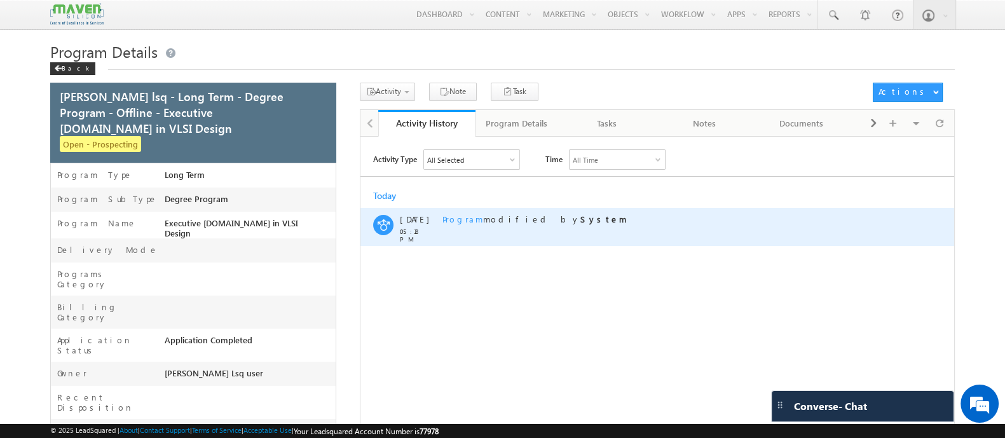
click at [459, 217] on span "Program" at bounding box center [462, 219] width 41 height 11
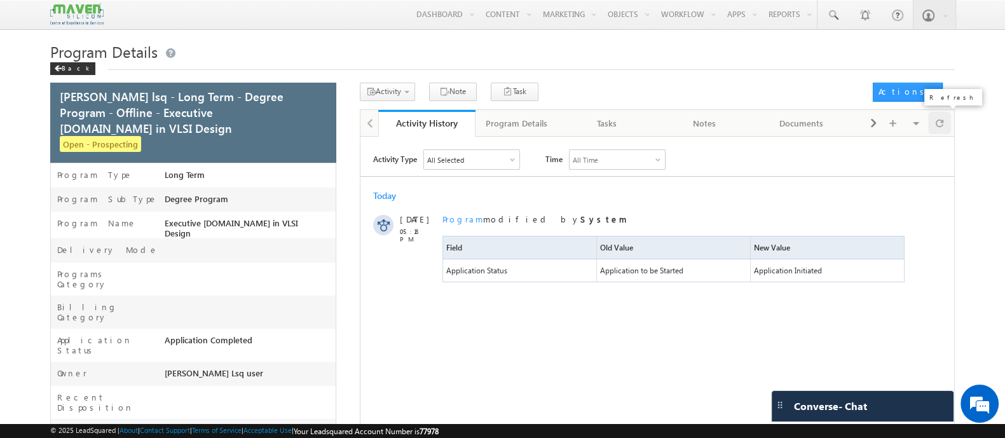
click at [942, 127] on span at bounding box center [940, 123] width 8 height 22
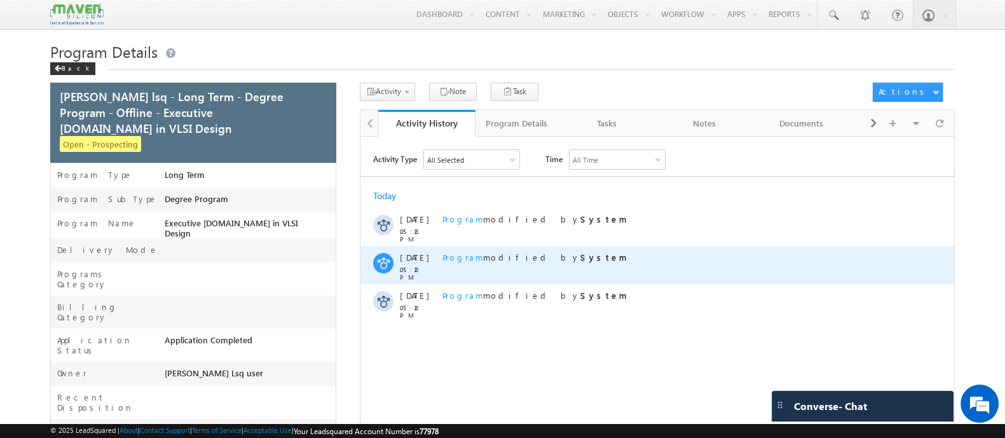
click at [448, 260] on span "Program" at bounding box center [462, 257] width 41 height 11
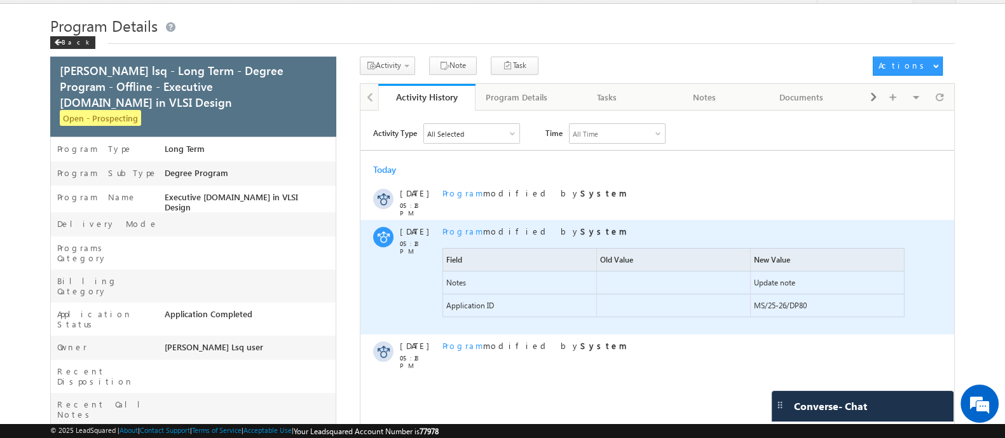
scroll to position [27, 0]
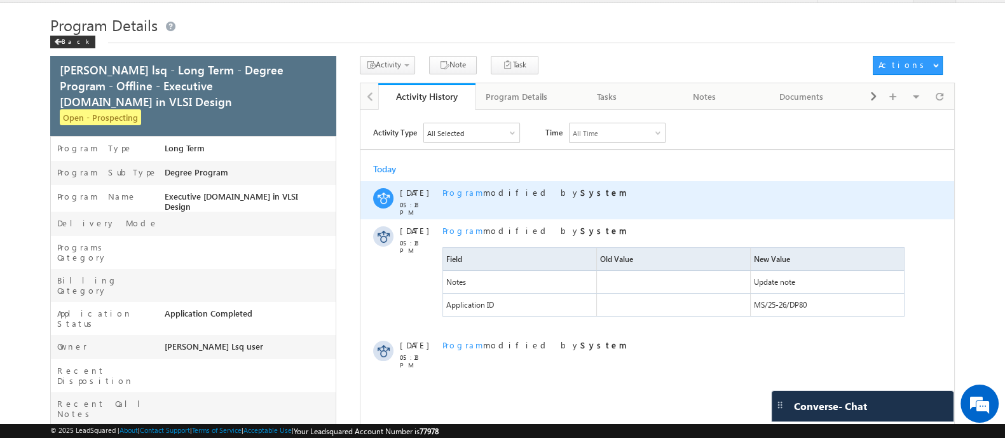
click at [449, 188] on span "Program" at bounding box center [462, 192] width 41 height 11
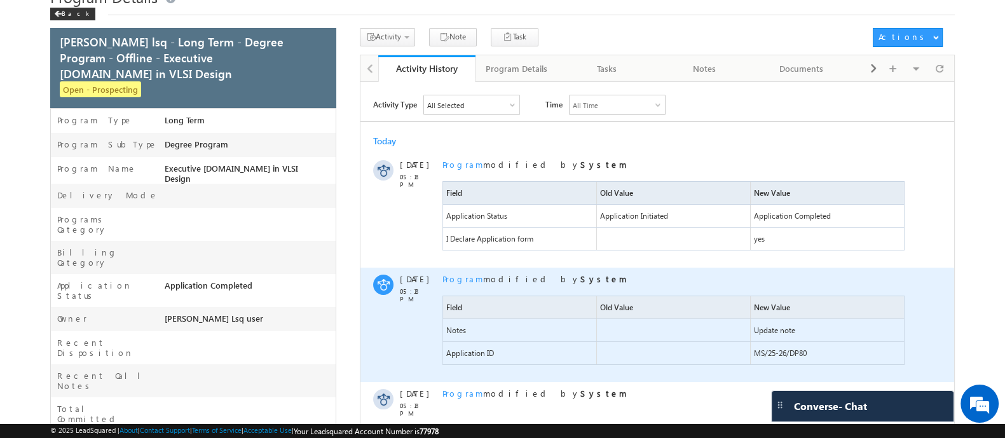
scroll to position [60, 0]
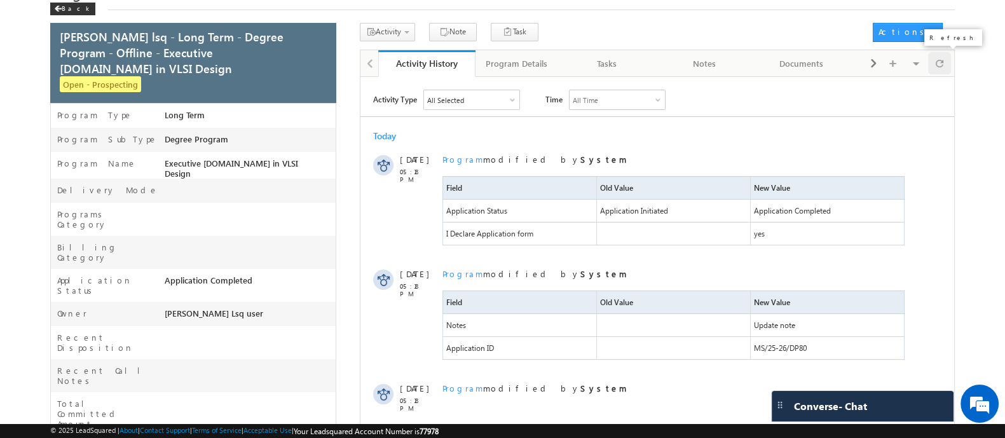
click at [943, 62] on div at bounding box center [940, 63] width 24 height 22
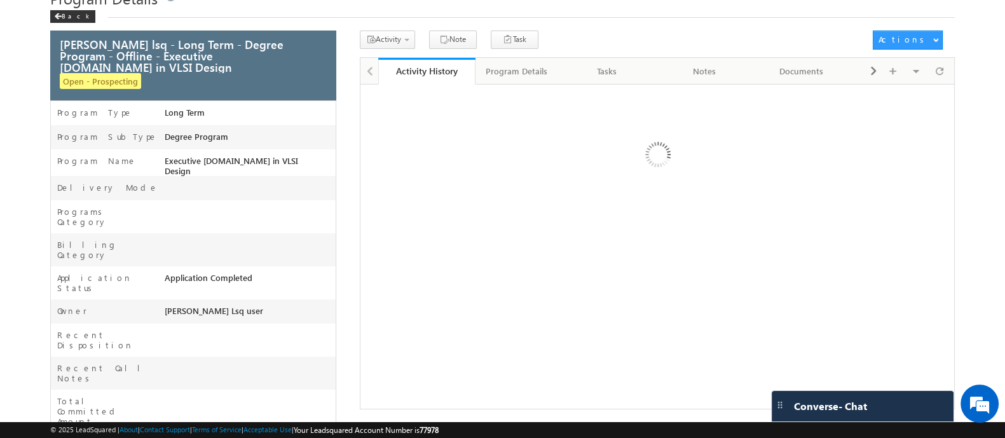
scroll to position [53, 0]
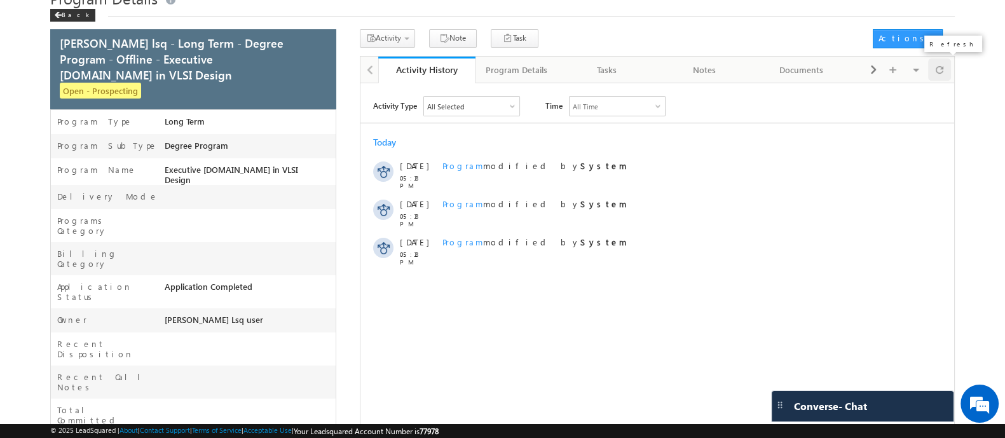
click at [945, 71] on div at bounding box center [940, 69] width 24 height 22
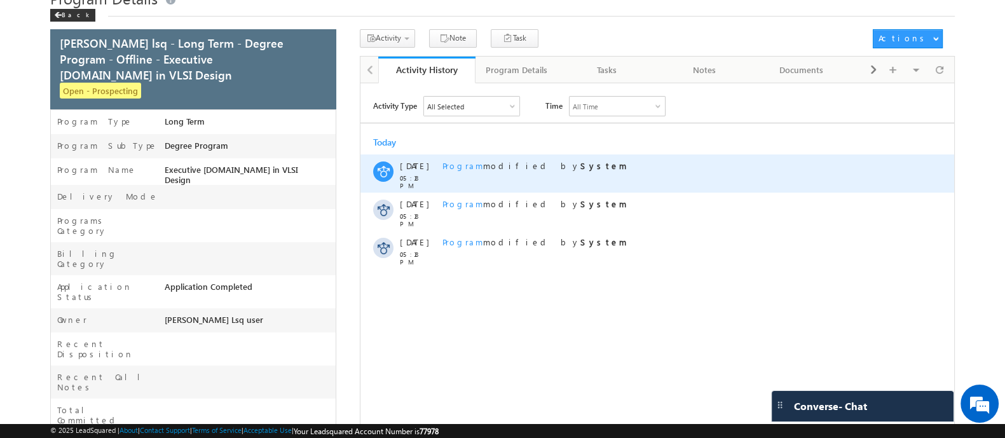
scroll to position [0, 0]
